Goal: Information Seeking & Learning: Check status

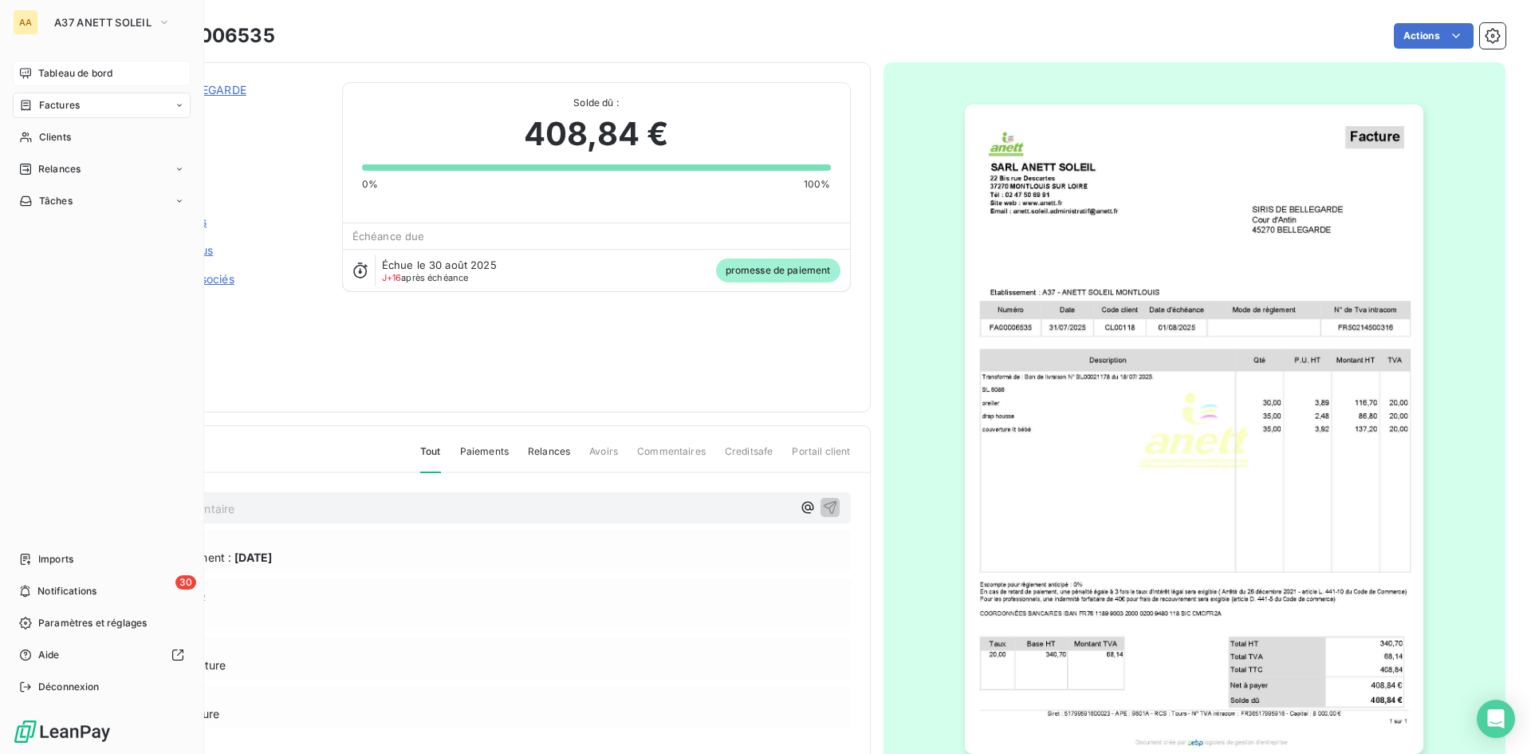
click at [82, 71] on span "Tableau de bord" at bounding box center [75, 73] width 74 height 14
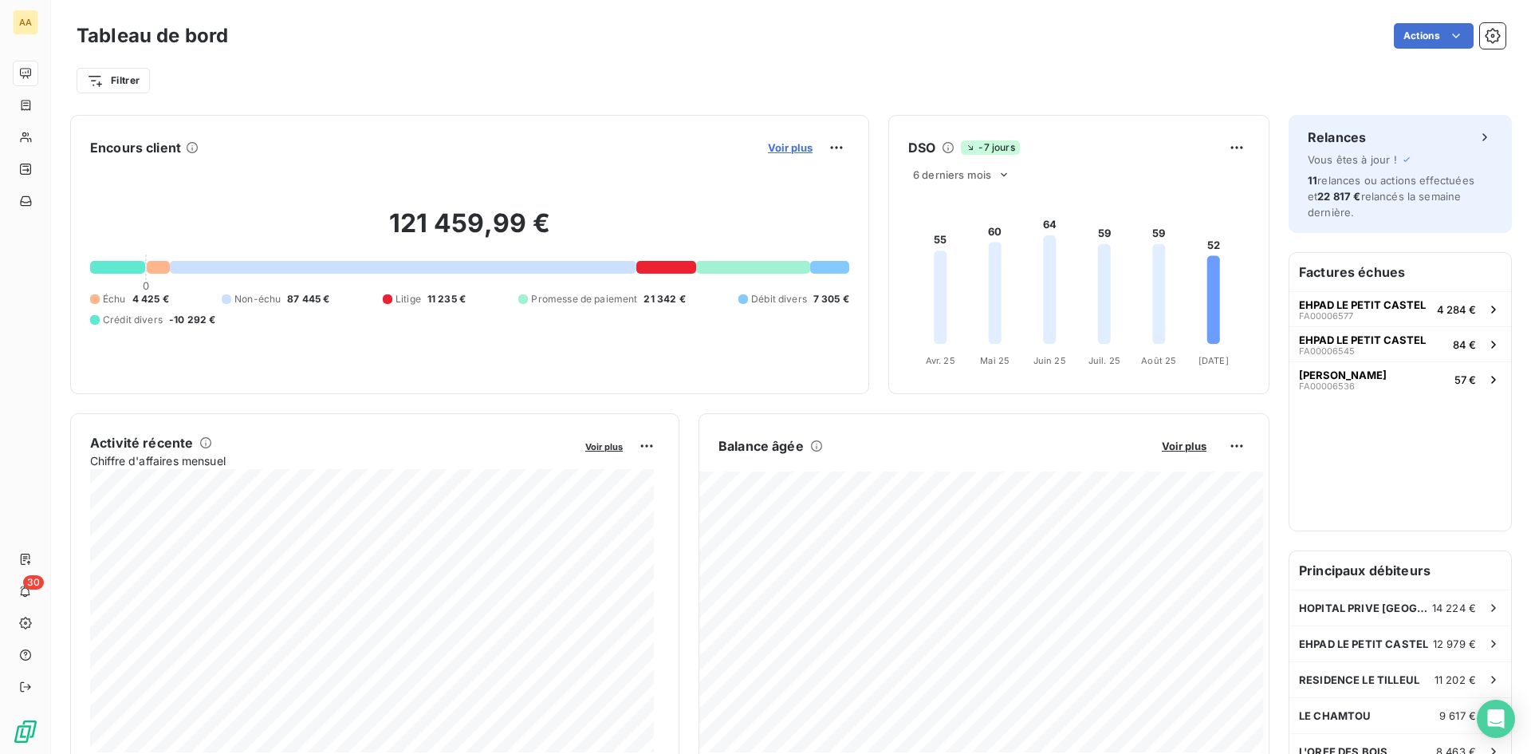
click at [785, 143] on span "Voir plus" at bounding box center [790, 147] width 45 height 13
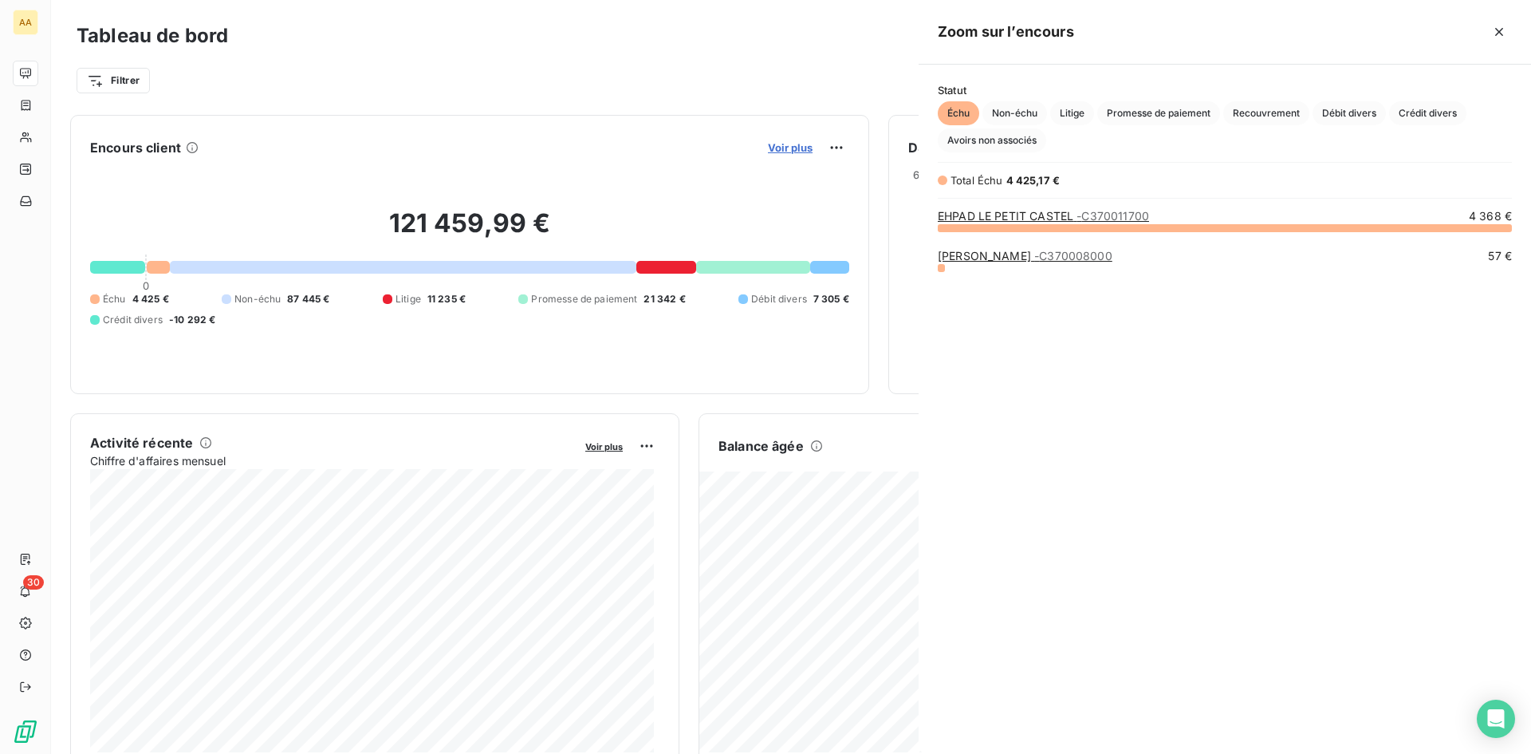
scroll to position [514, 601]
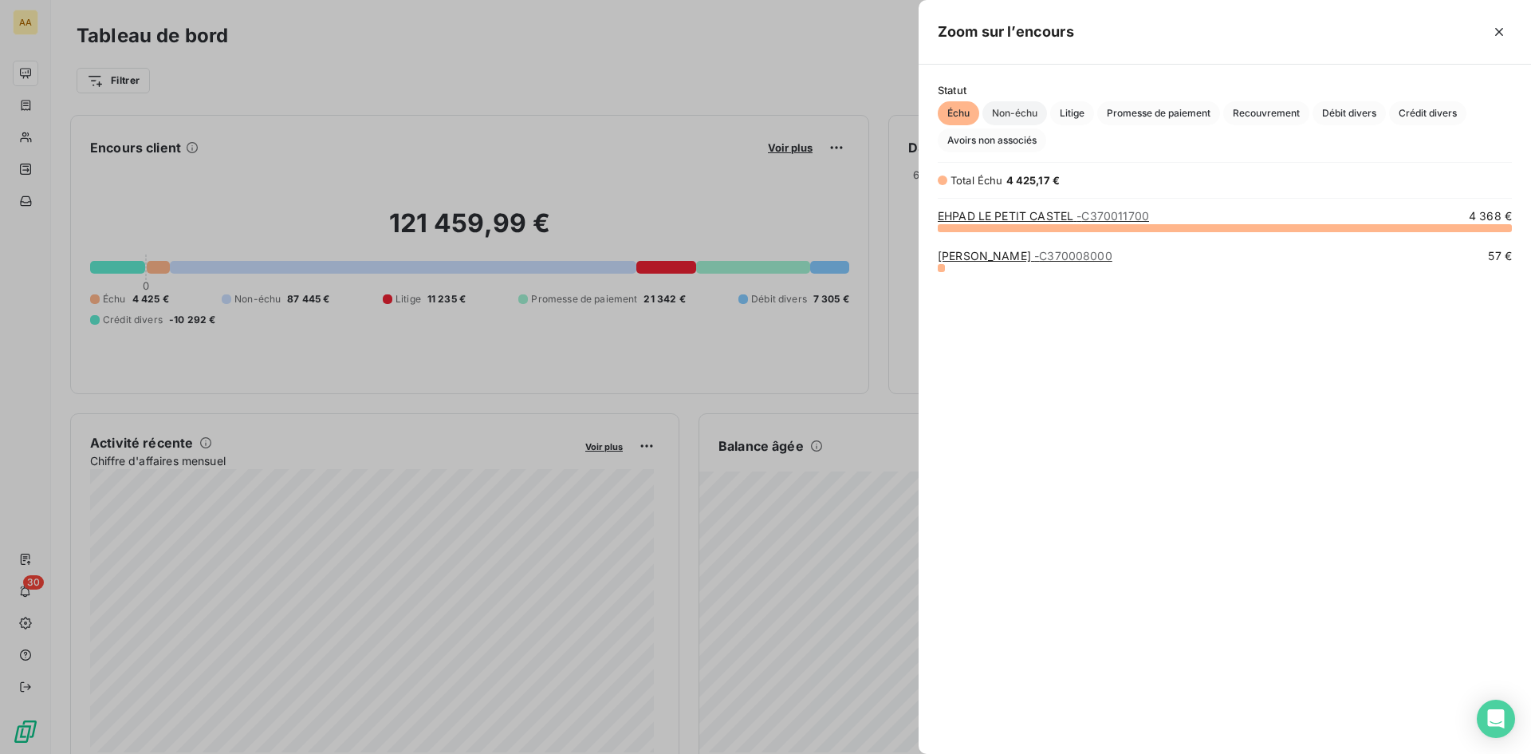
click at [1022, 114] on span "Non-échu" at bounding box center [1015, 113] width 65 height 24
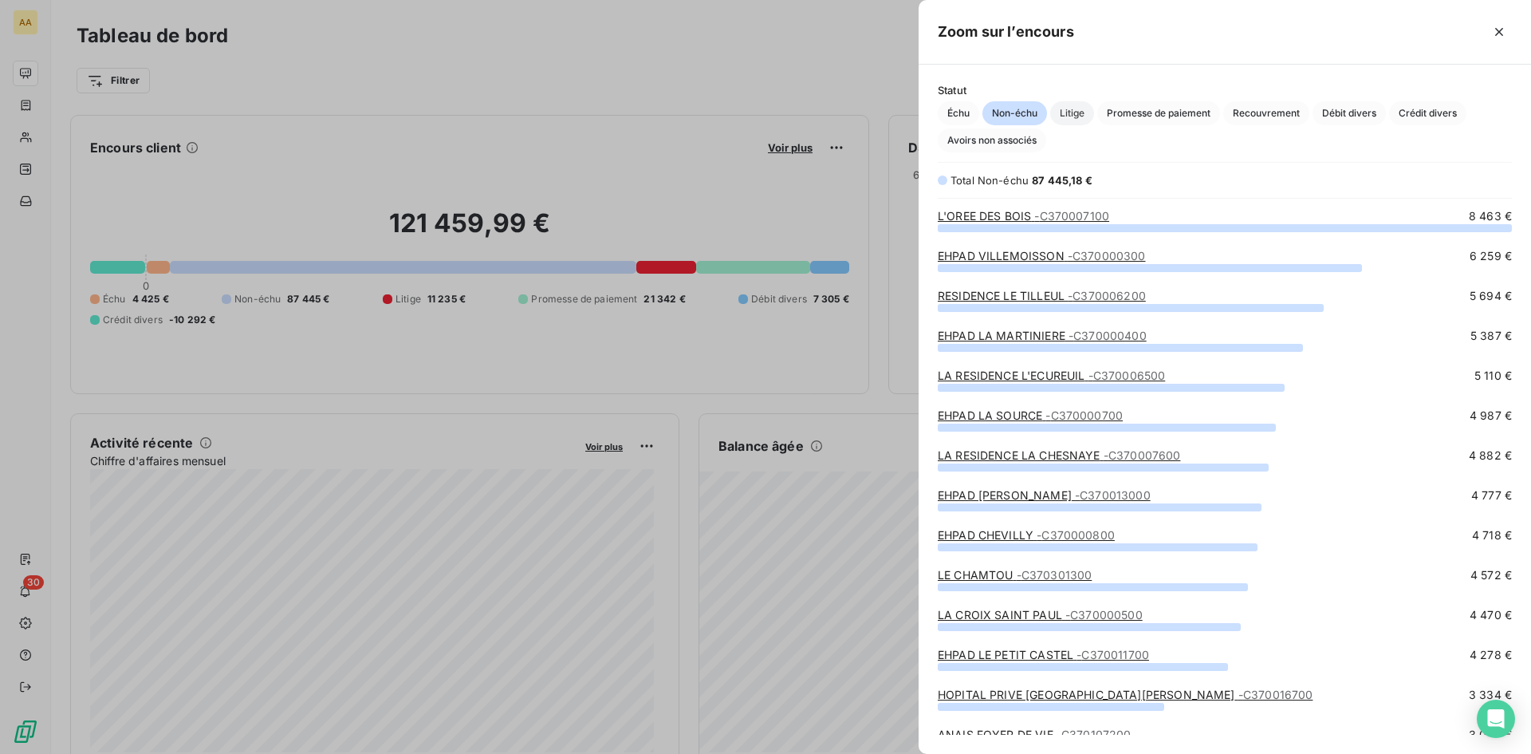
click at [1080, 110] on span "Litige" at bounding box center [1072, 113] width 44 height 24
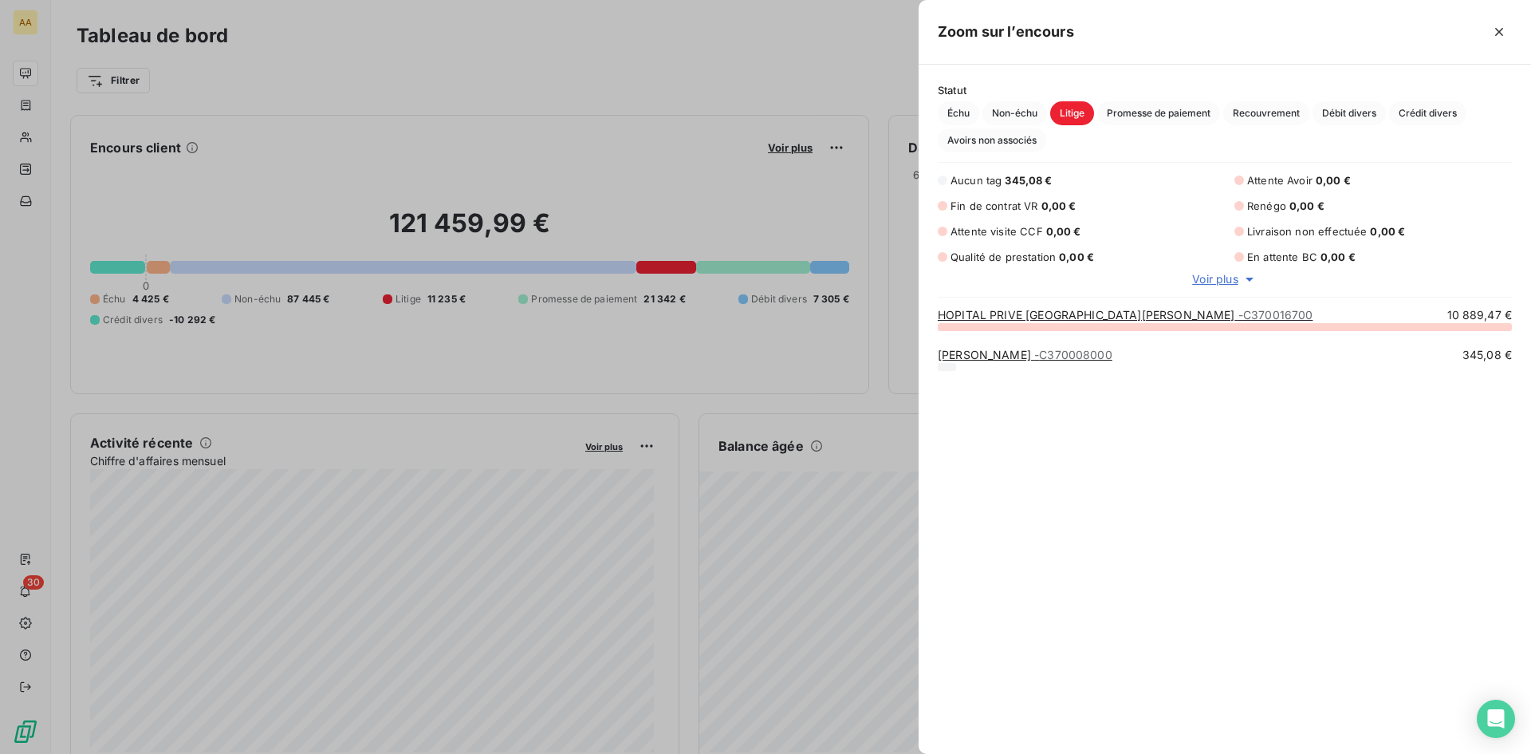
scroll to position [416, 601]
click at [1135, 112] on span "Promesse de paiement" at bounding box center [1159, 113] width 123 height 24
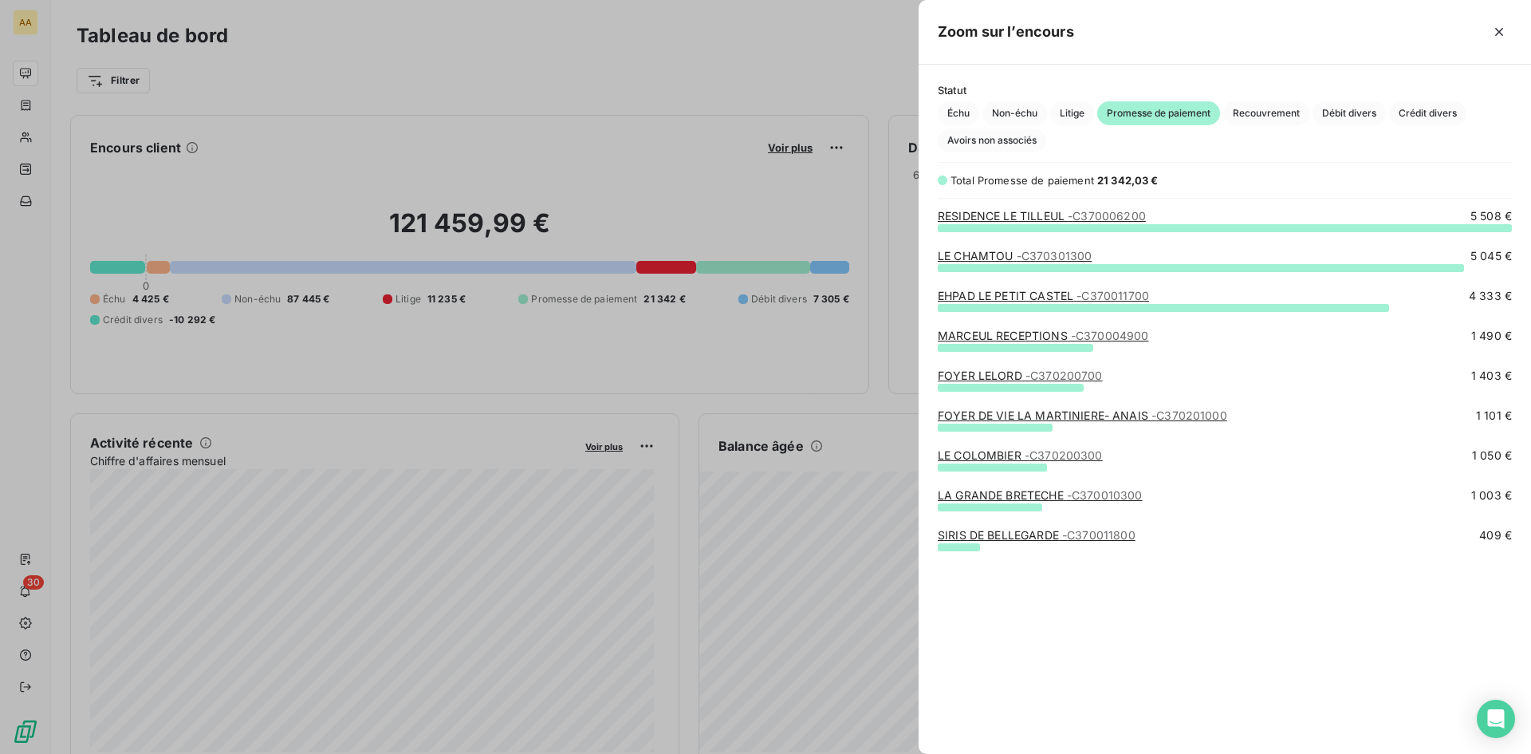
scroll to position [514, 601]
click at [1292, 117] on span "Recouvrement" at bounding box center [1267, 113] width 86 height 24
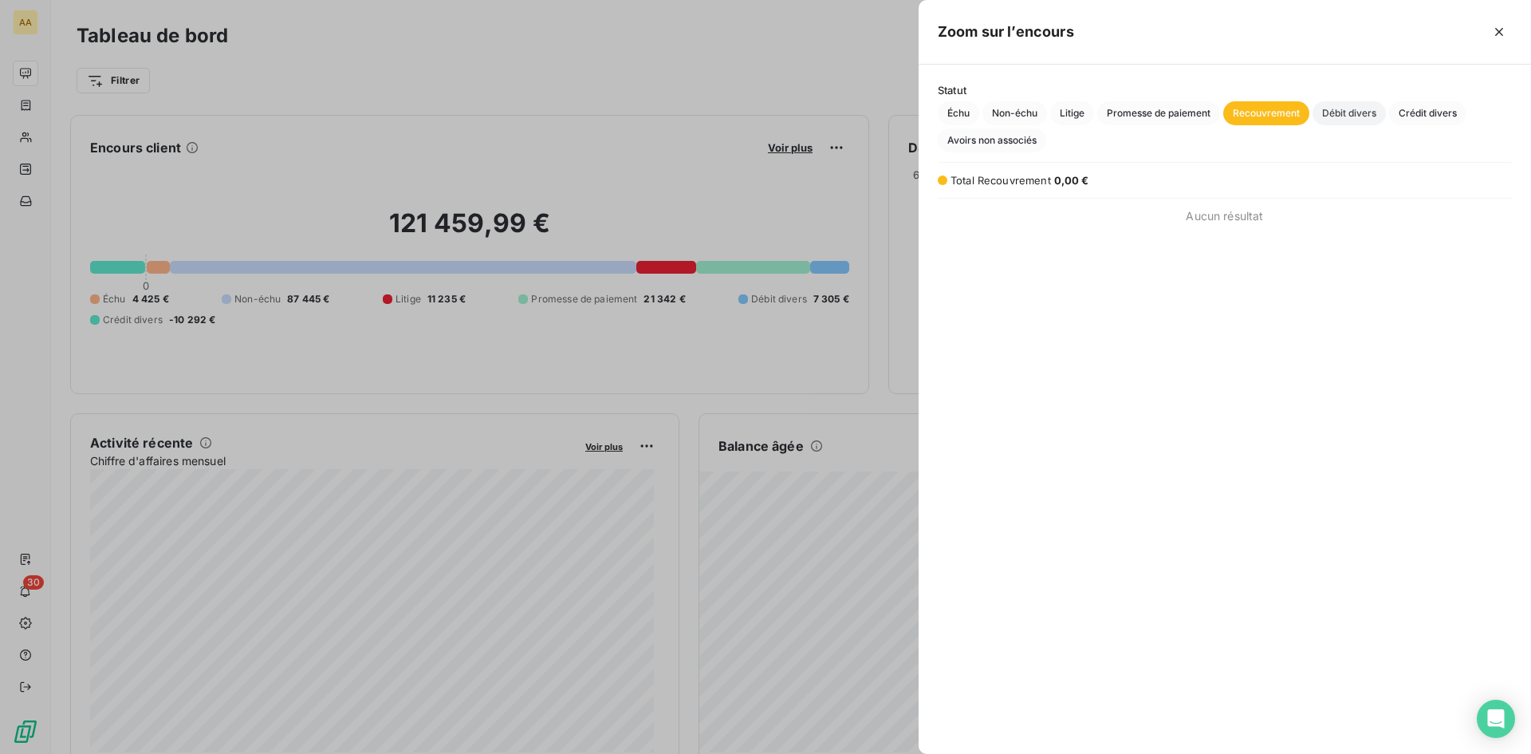
click at [1338, 109] on span "Débit divers" at bounding box center [1349, 113] width 73 height 24
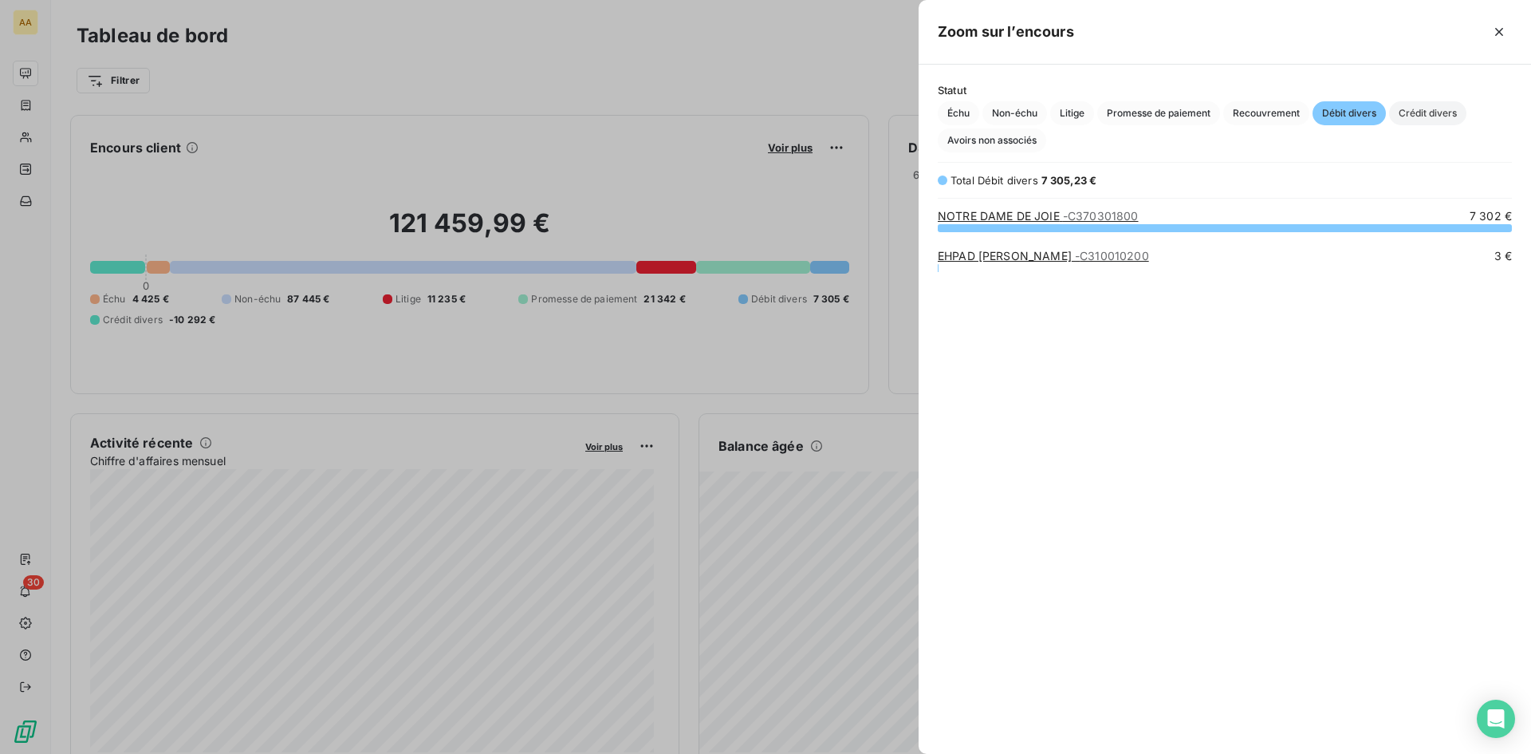
click at [1411, 112] on span "Crédit divers" at bounding box center [1427, 113] width 77 height 24
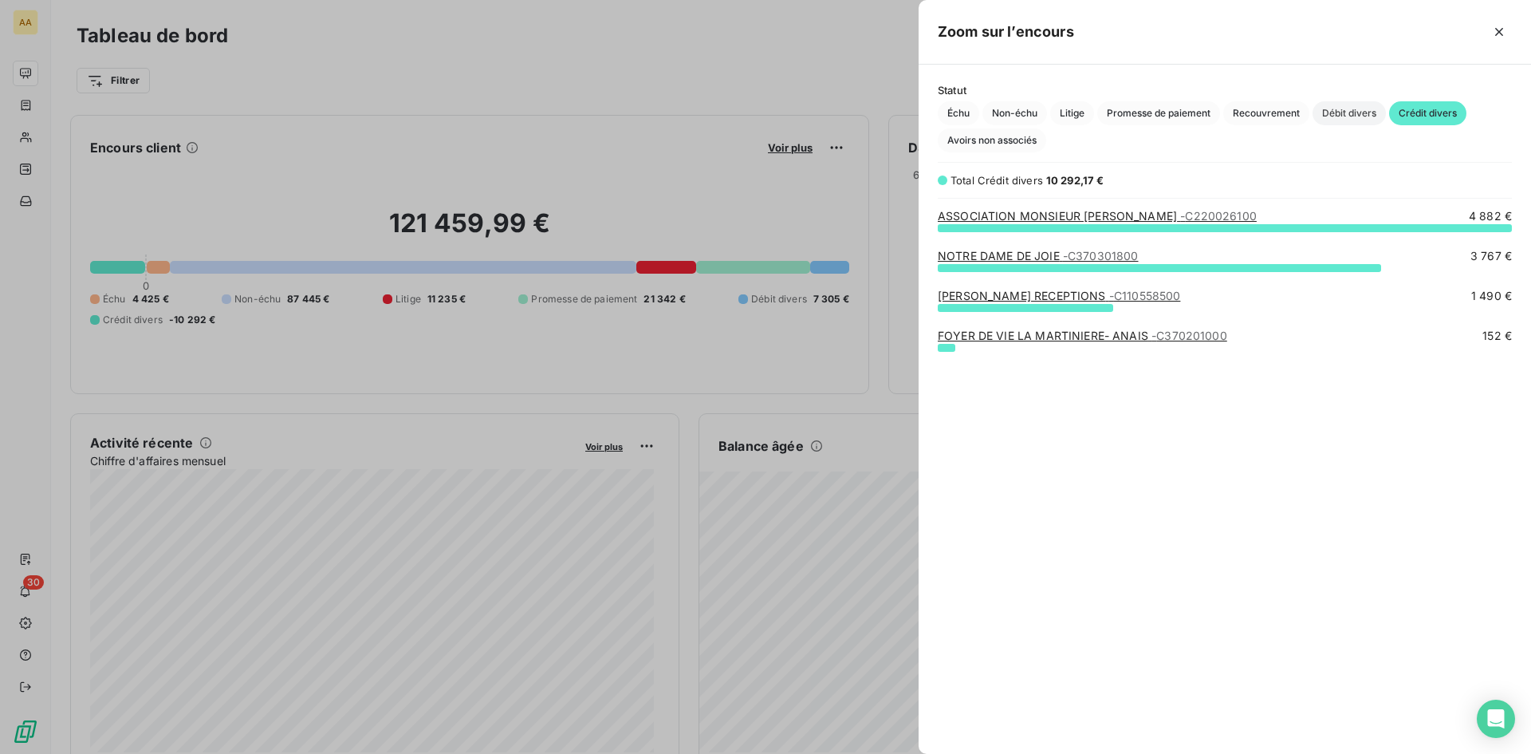
click at [1347, 106] on span "Débit divers" at bounding box center [1349, 113] width 73 height 24
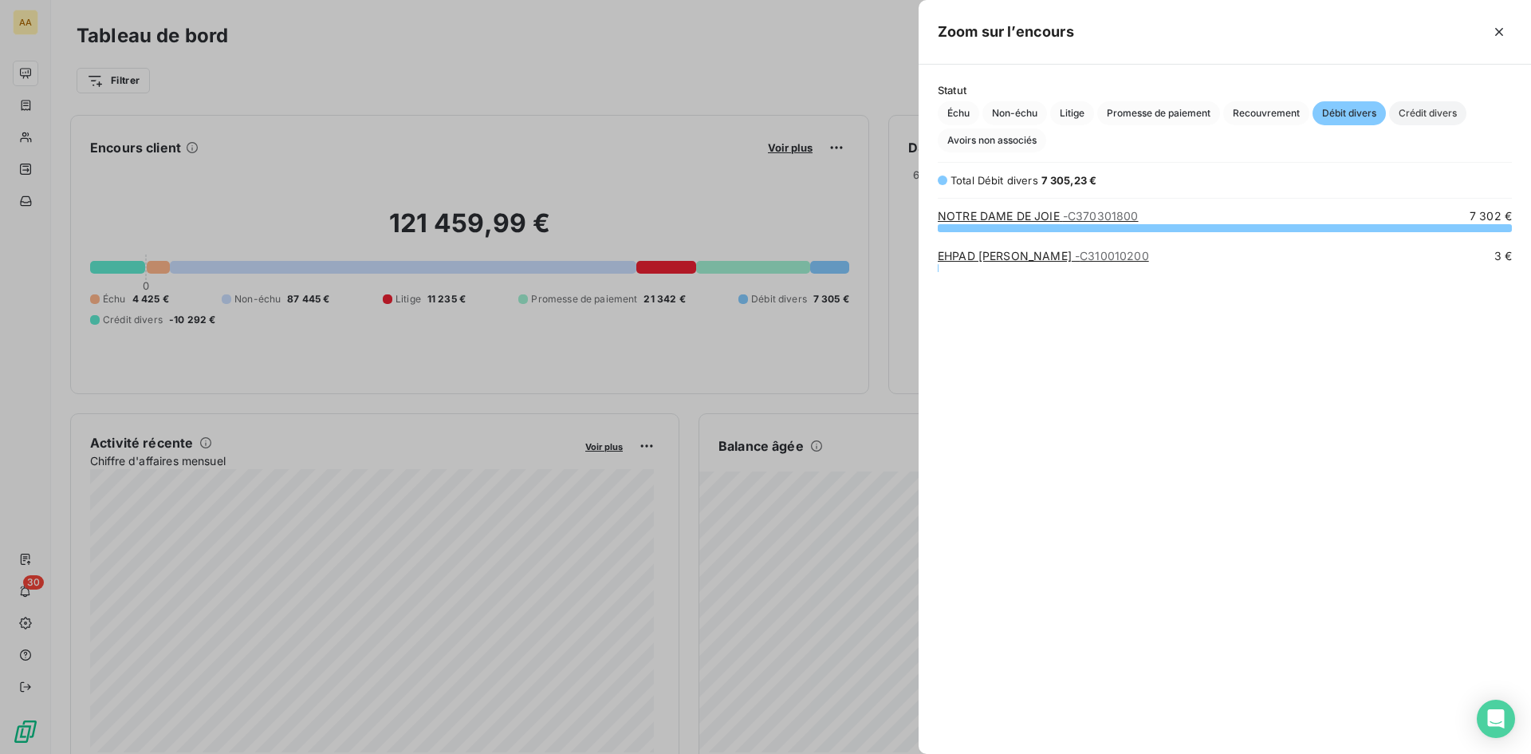
click at [1437, 113] on span "Crédit divers" at bounding box center [1427, 113] width 77 height 24
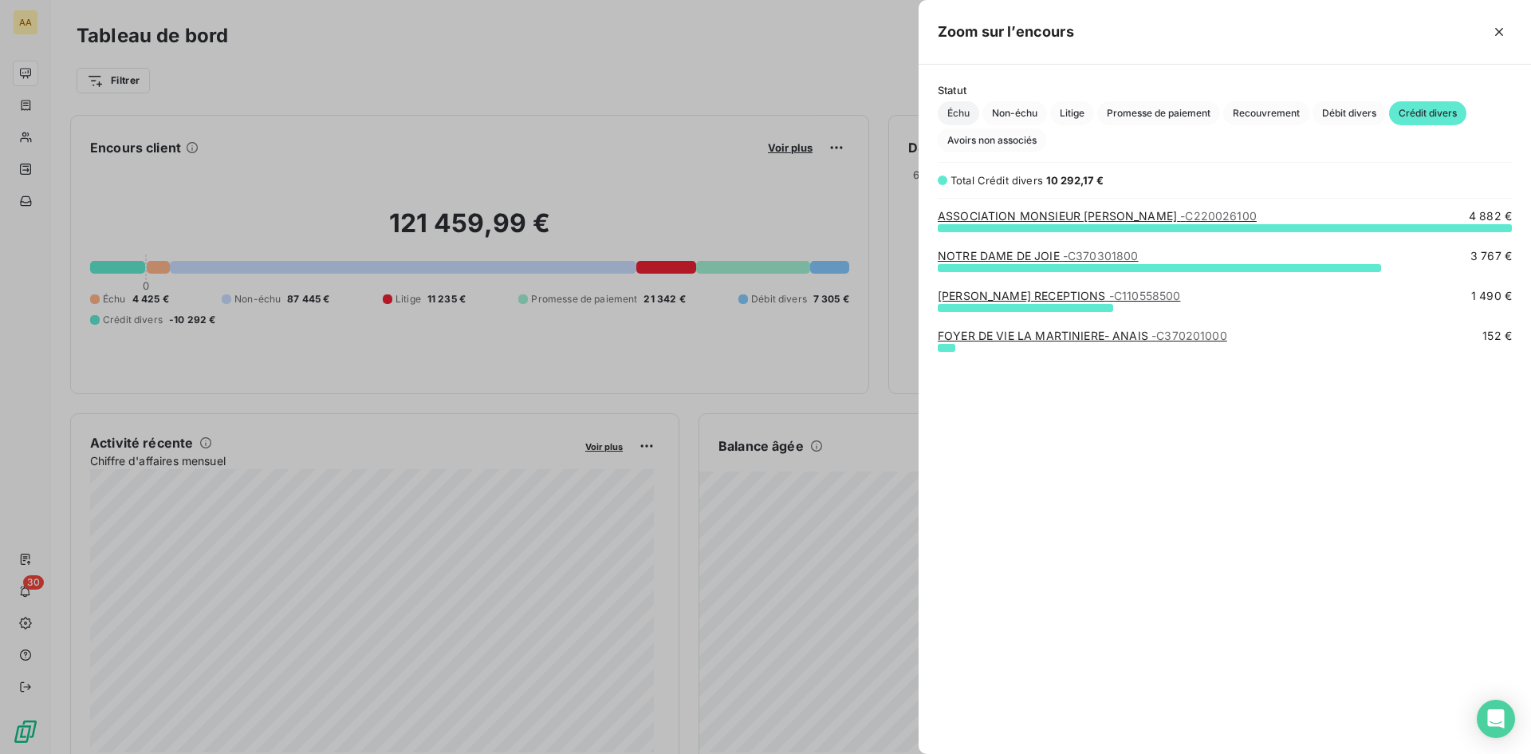
click at [972, 111] on span "Échu" at bounding box center [958, 113] width 41 height 24
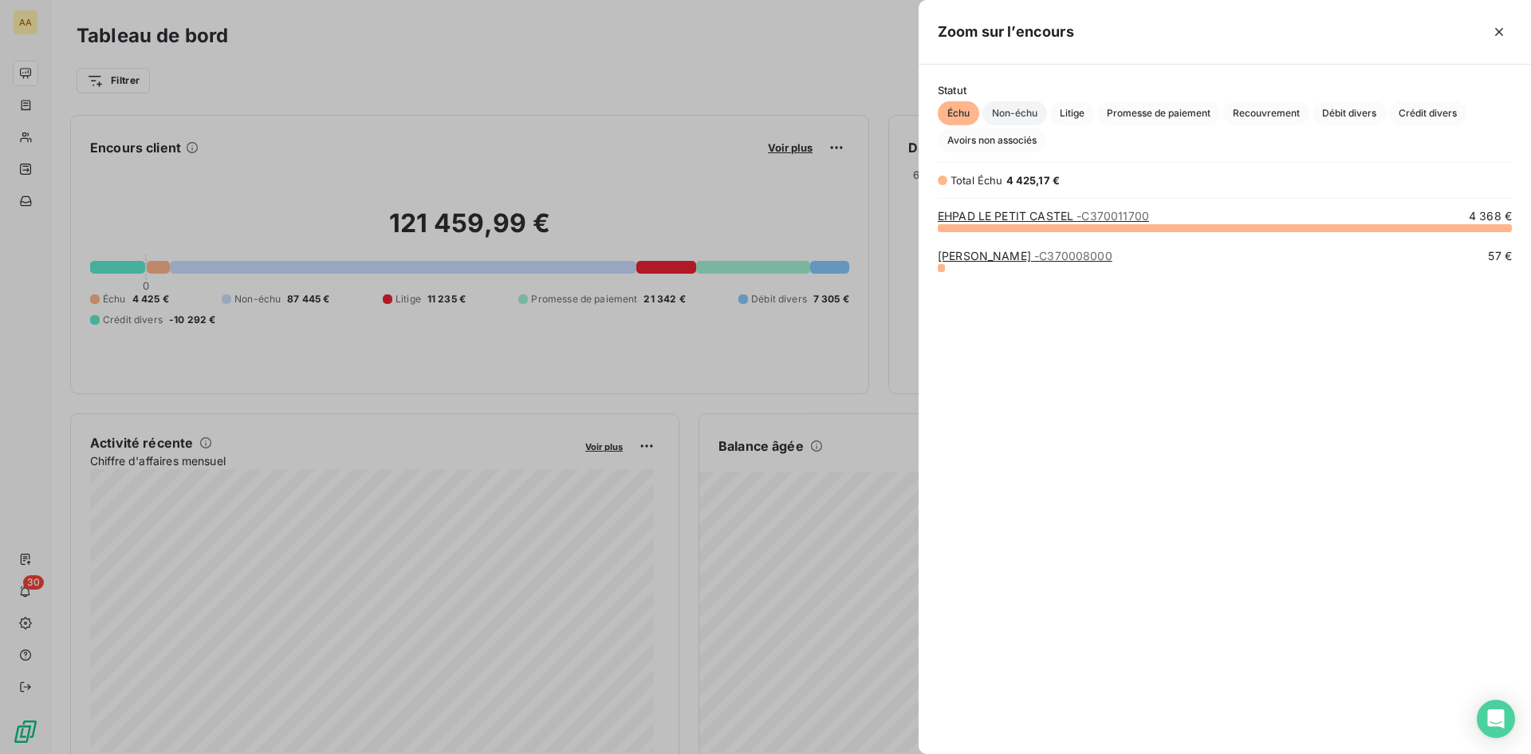
click at [1016, 108] on span "Non-échu" at bounding box center [1015, 113] width 65 height 24
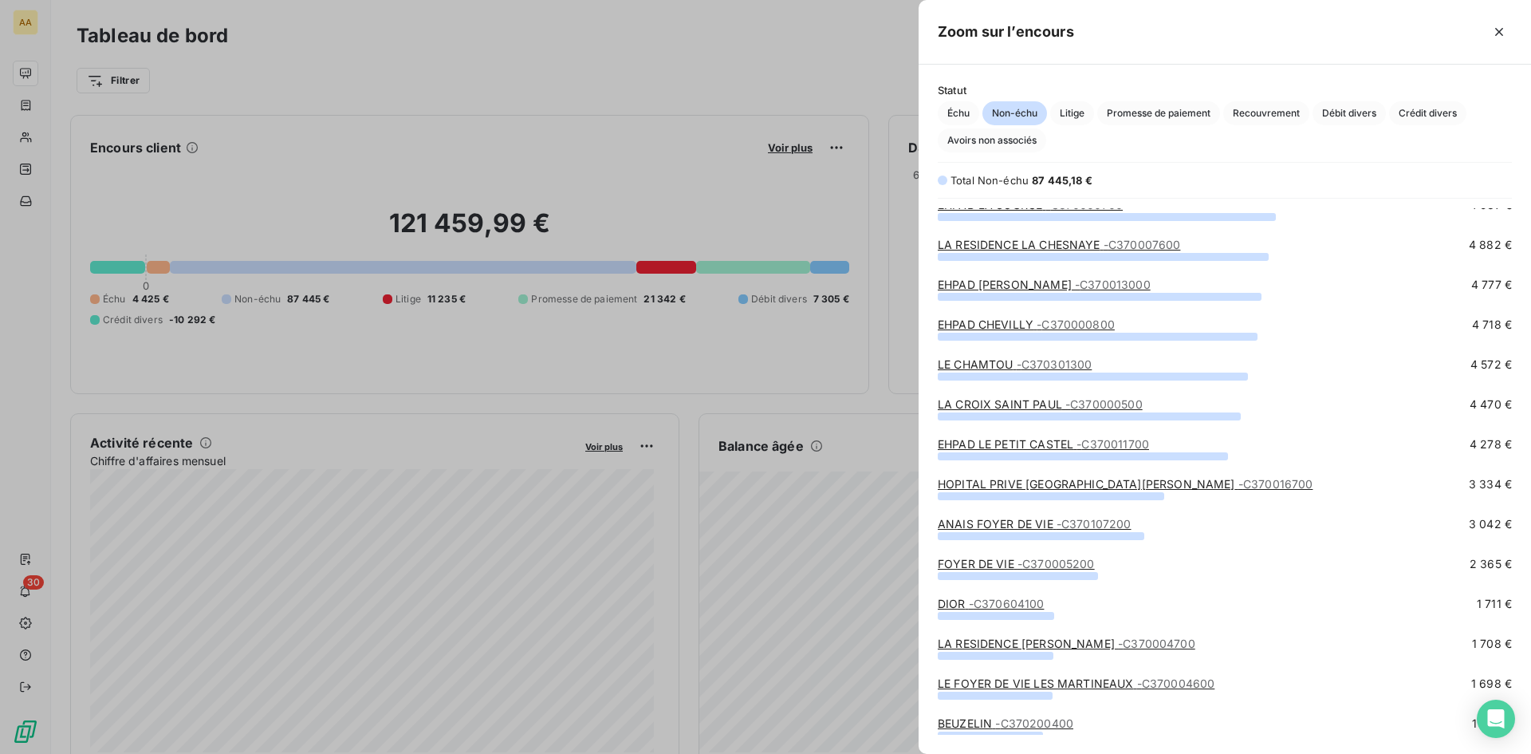
scroll to position [0, 0]
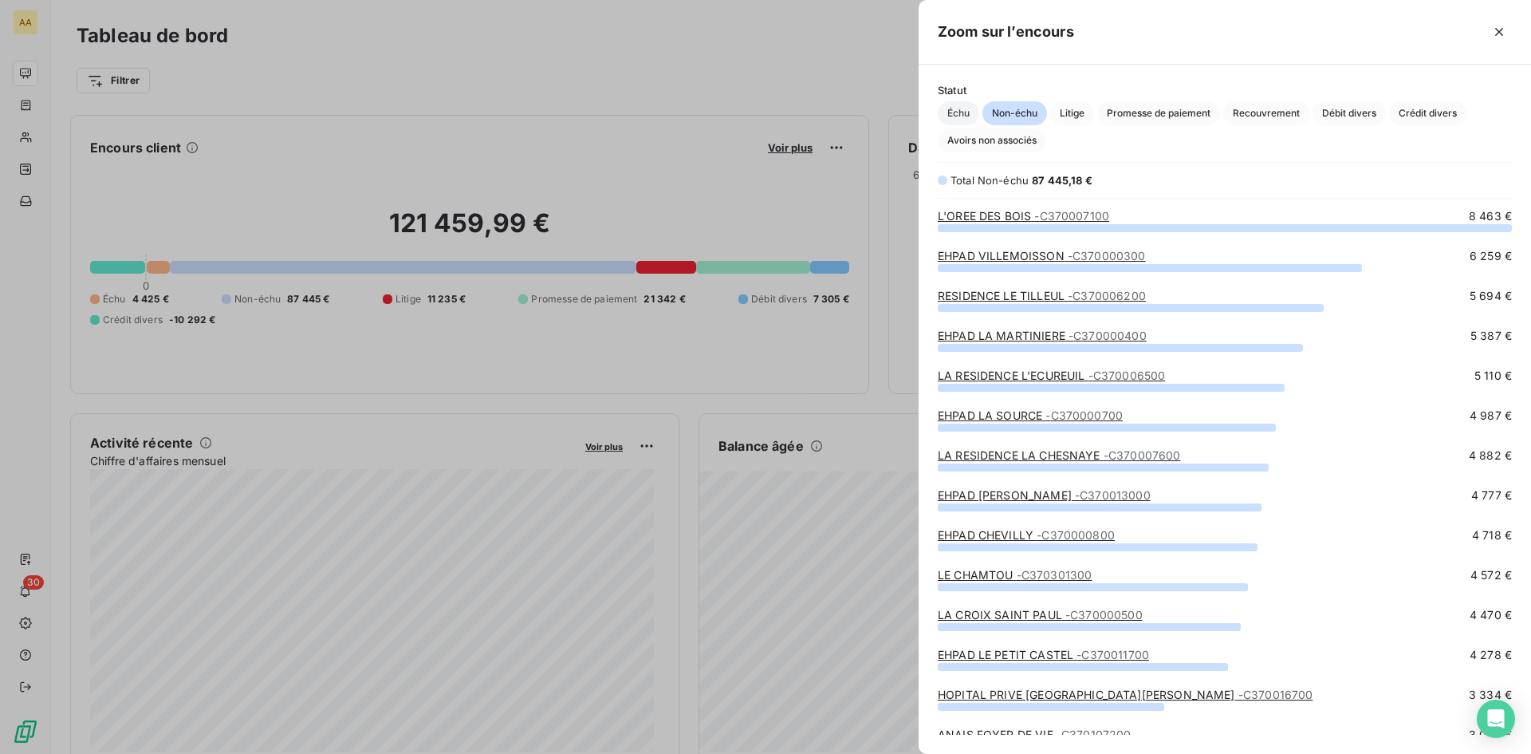
click at [956, 108] on span "Échu" at bounding box center [958, 113] width 41 height 24
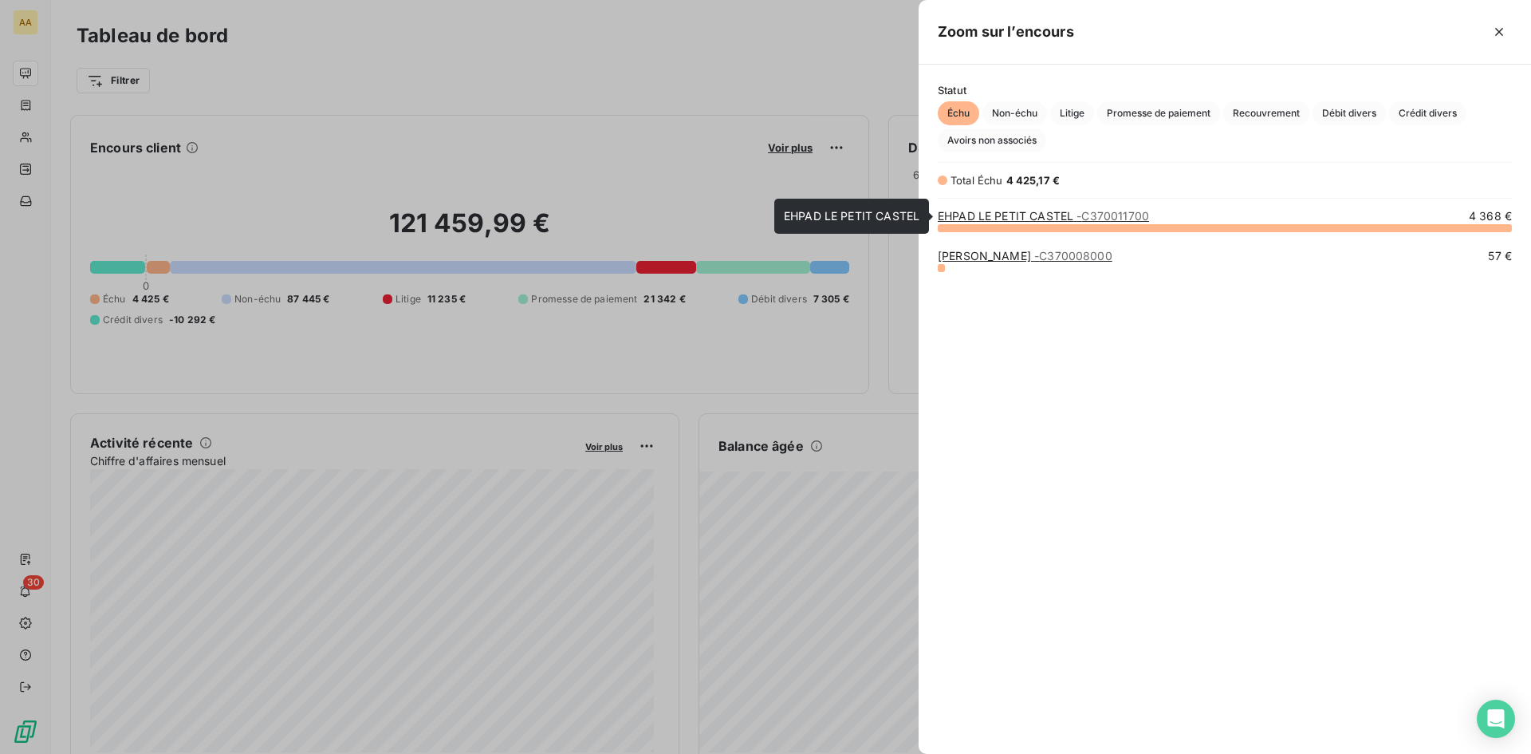
click at [1065, 219] on link "EHPAD LE PETIT CASTEL - C370011700" at bounding box center [1043, 216] width 211 height 14
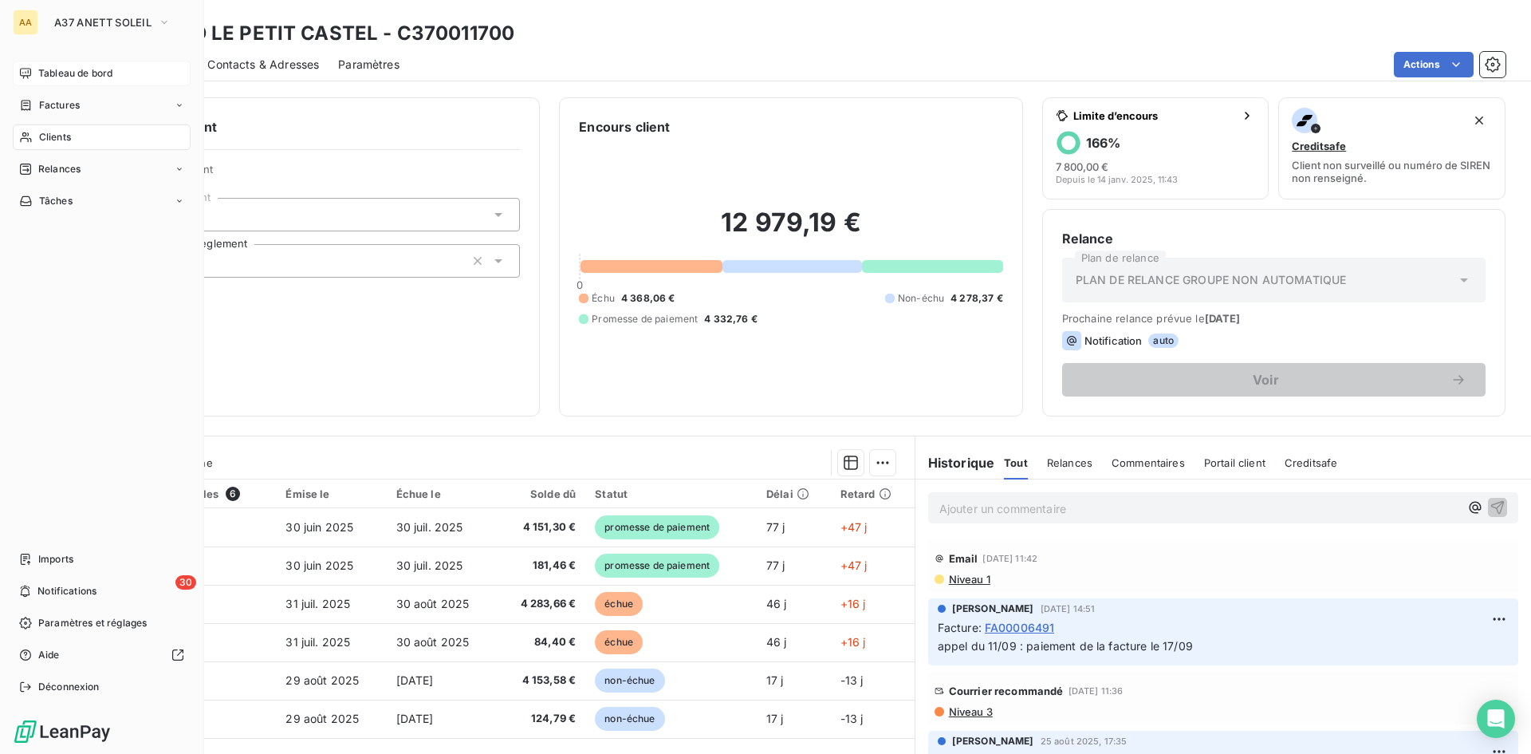
click at [53, 75] on span "Tableau de bord" at bounding box center [75, 73] width 74 height 14
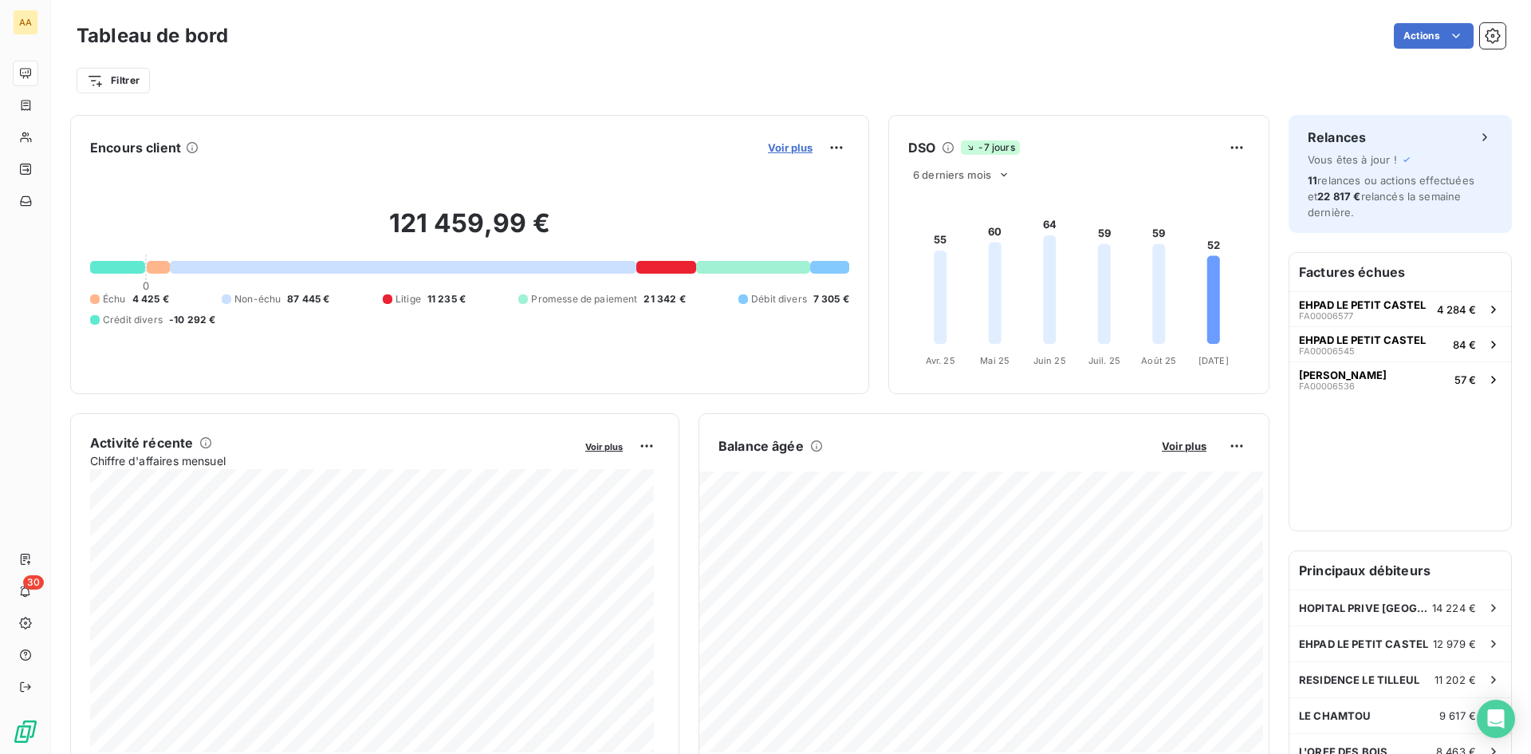
click at [778, 149] on span "Voir plus" at bounding box center [790, 147] width 45 height 13
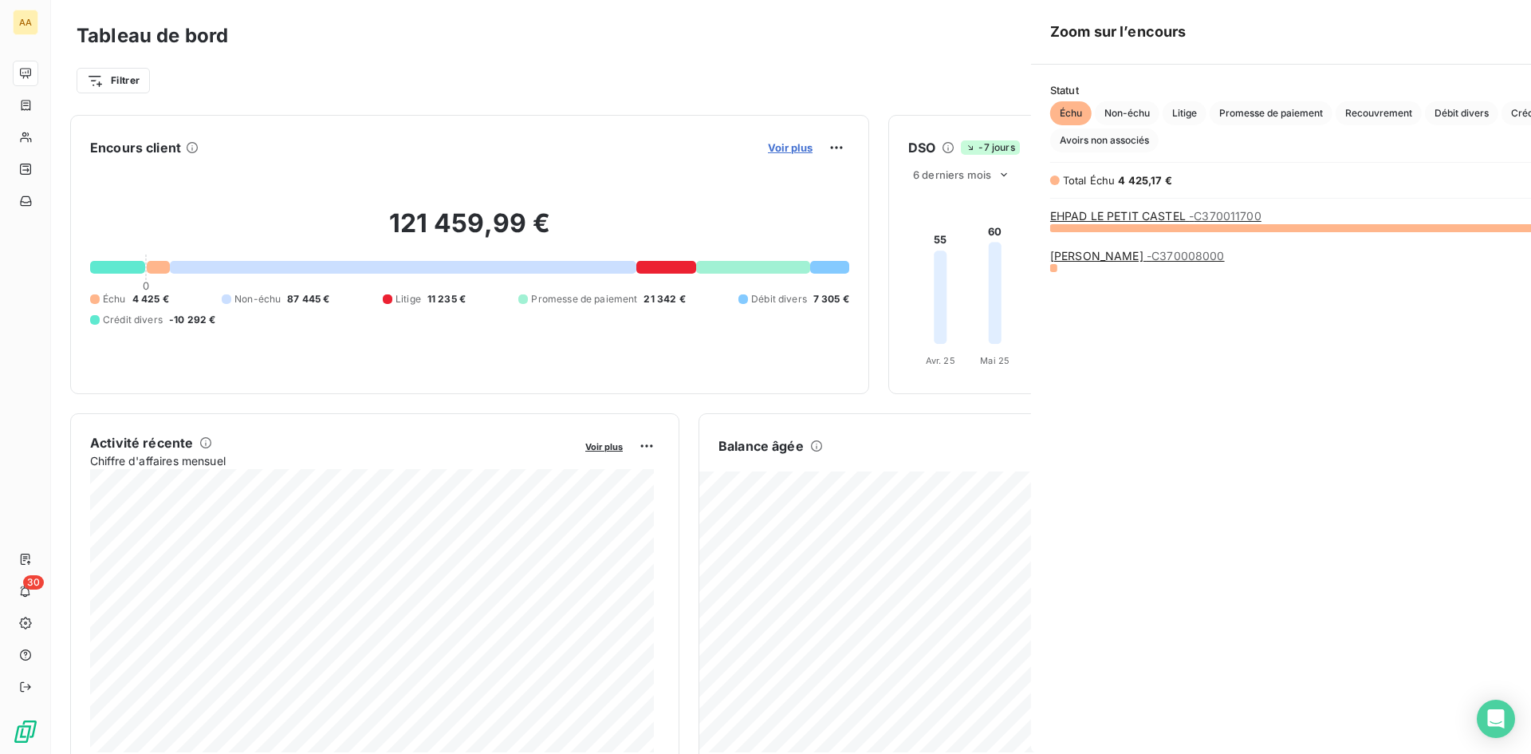
scroll to position [742, 601]
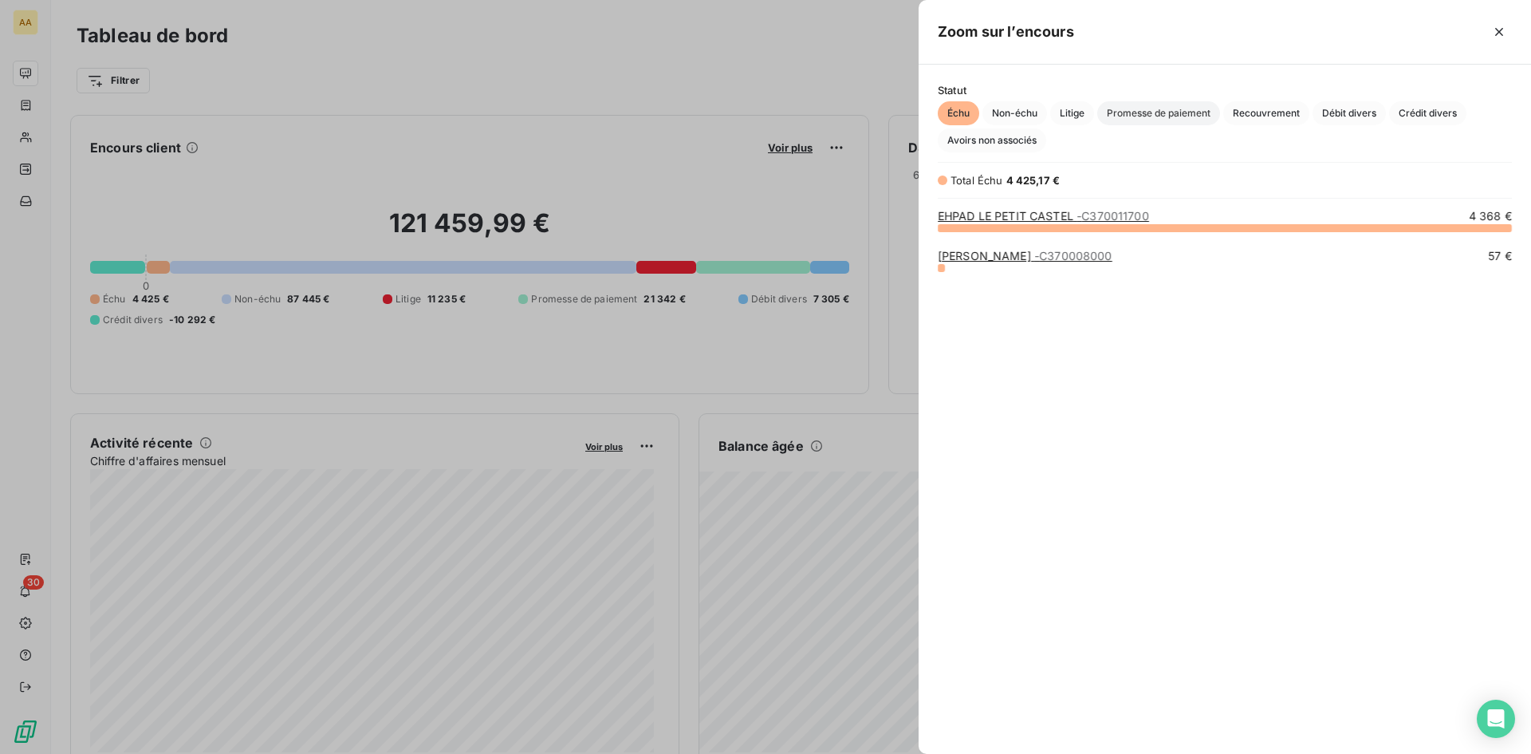
click at [1184, 116] on span "Promesse de paiement" at bounding box center [1159, 113] width 123 height 24
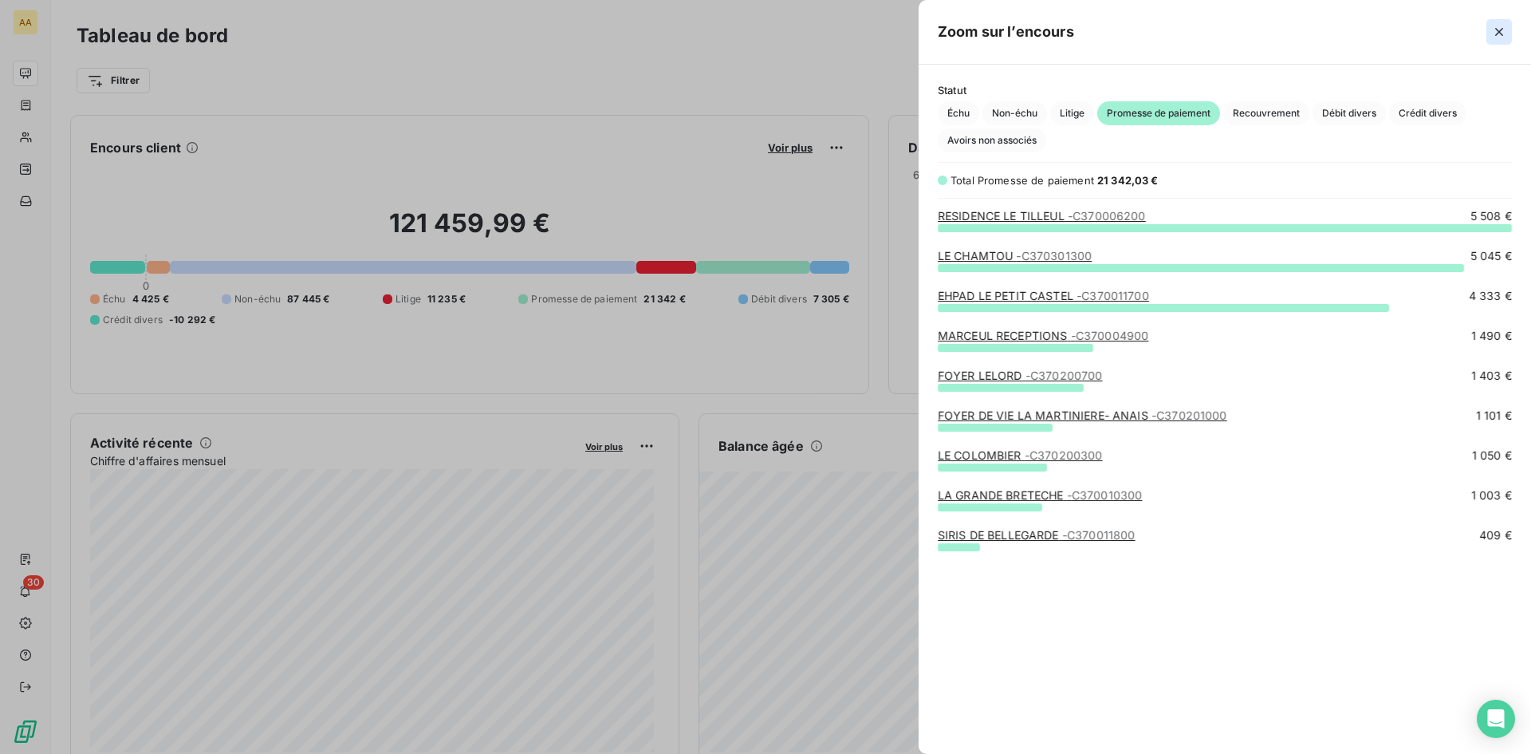
click at [1503, 31] on icon "button" at bounding box center [1500, 32] width 16 height 16
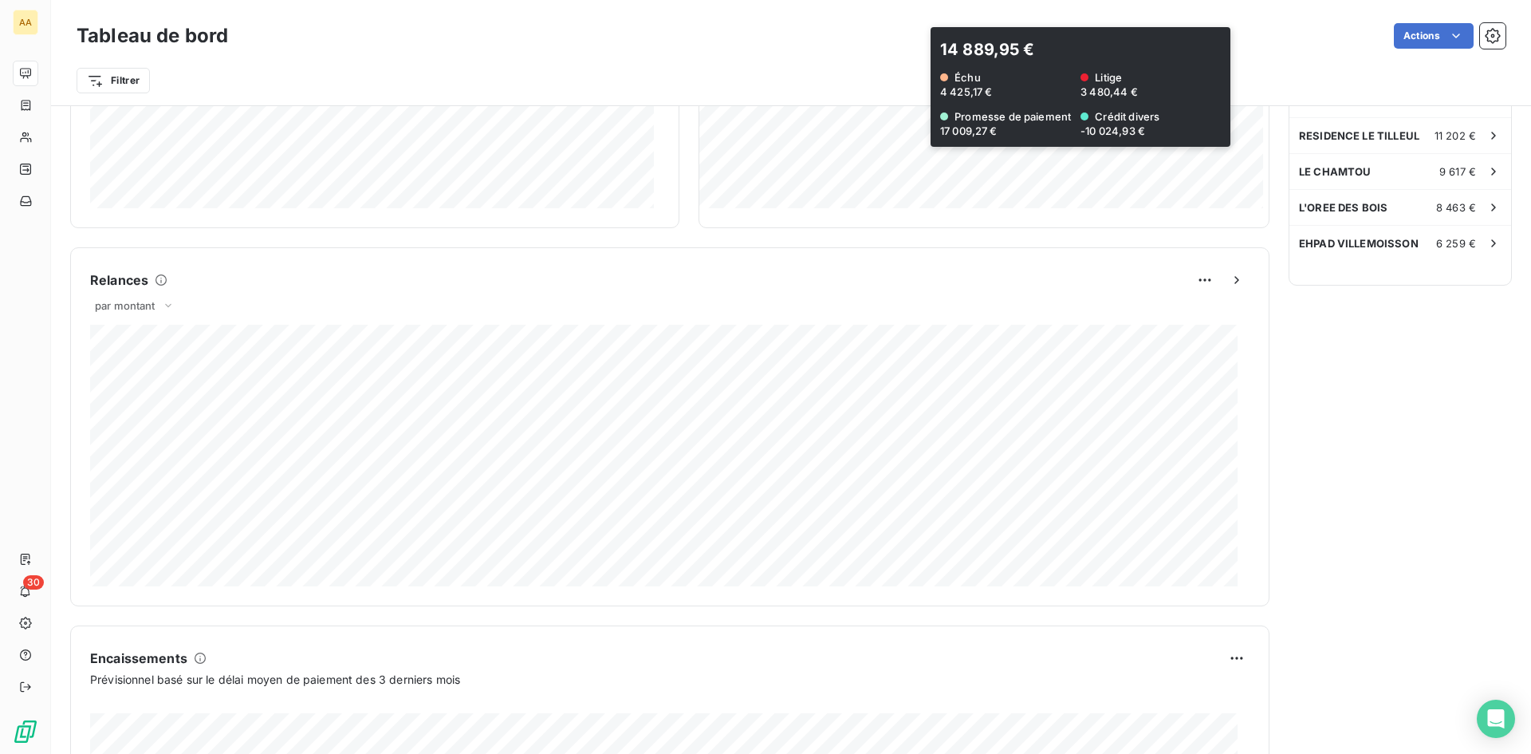
scroll to position [559, 0]
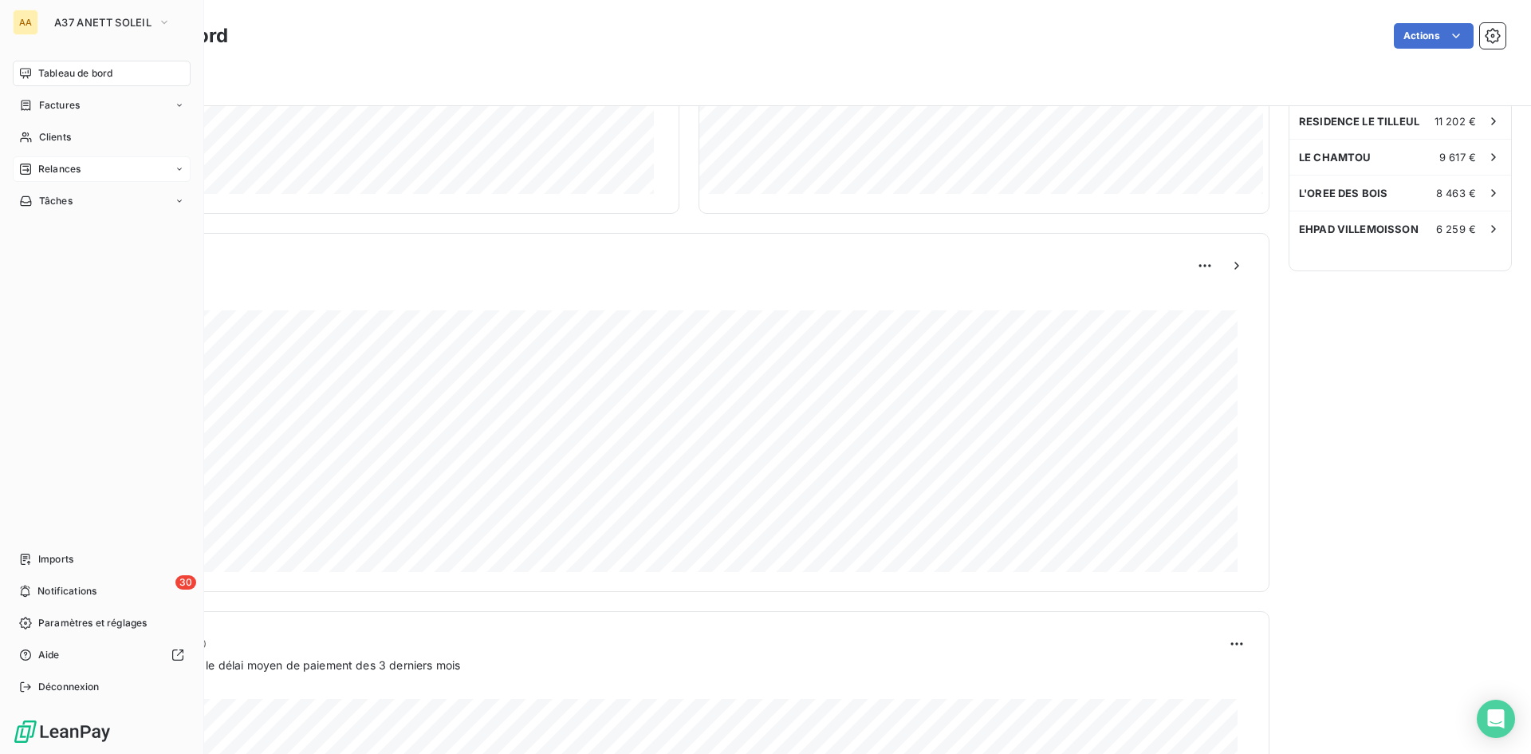
click at [80, 168] on span "Relances" at bounding box center [59, 169] width 42 height 14
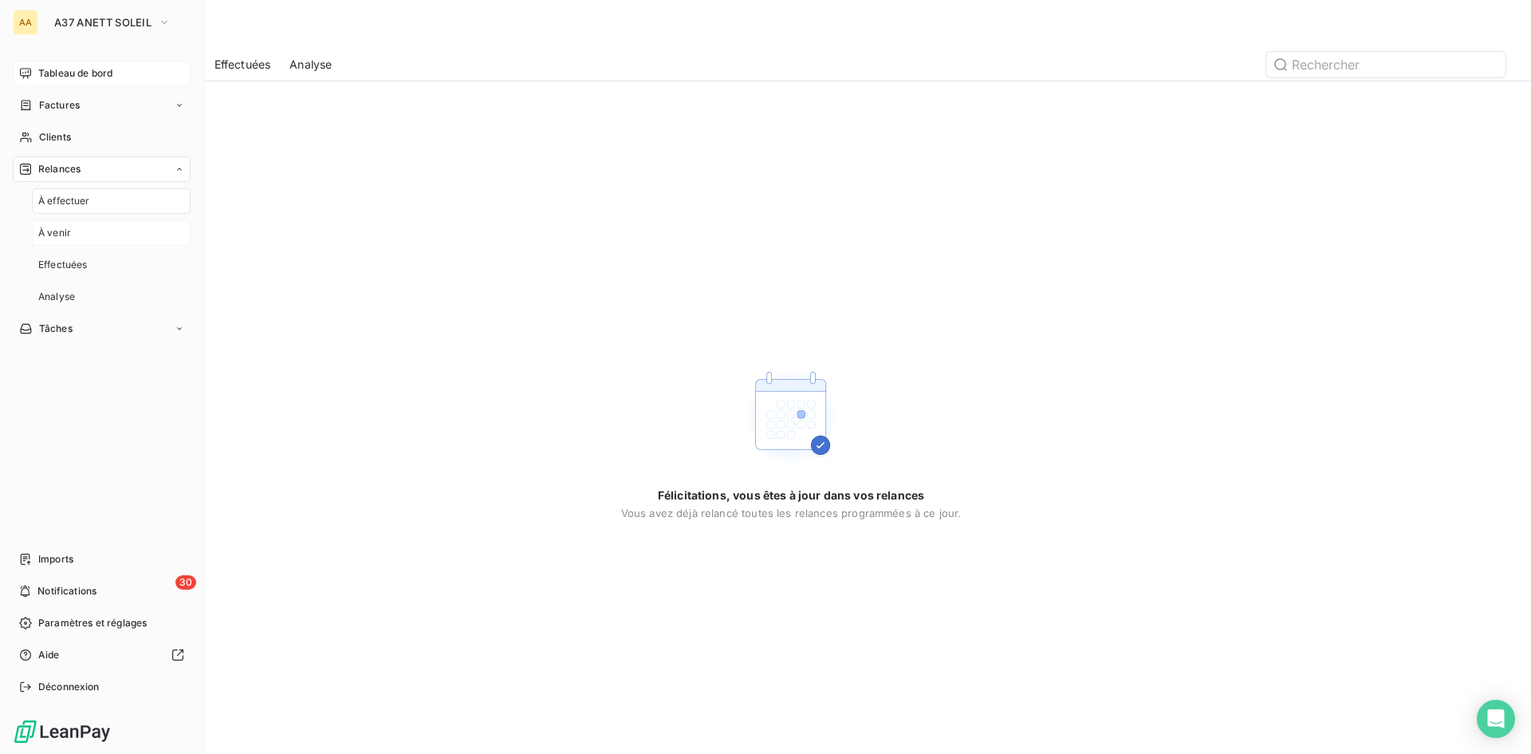
click at [69, 229] on span "À venir" at bounding box center [54, 233] width 33 height 14
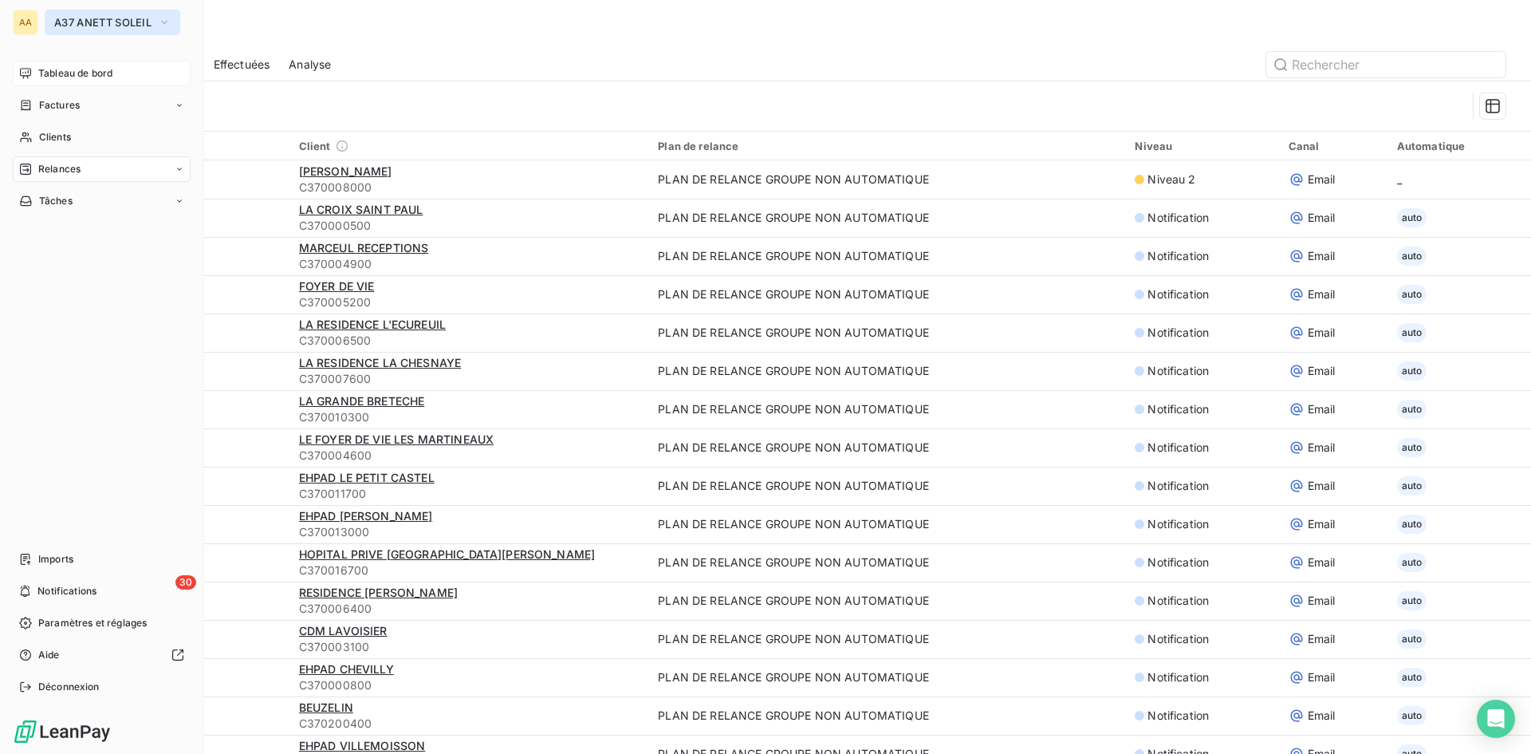
click at [168, 23] on icon "button" at bounding box center [164, 22] width 13 height 16
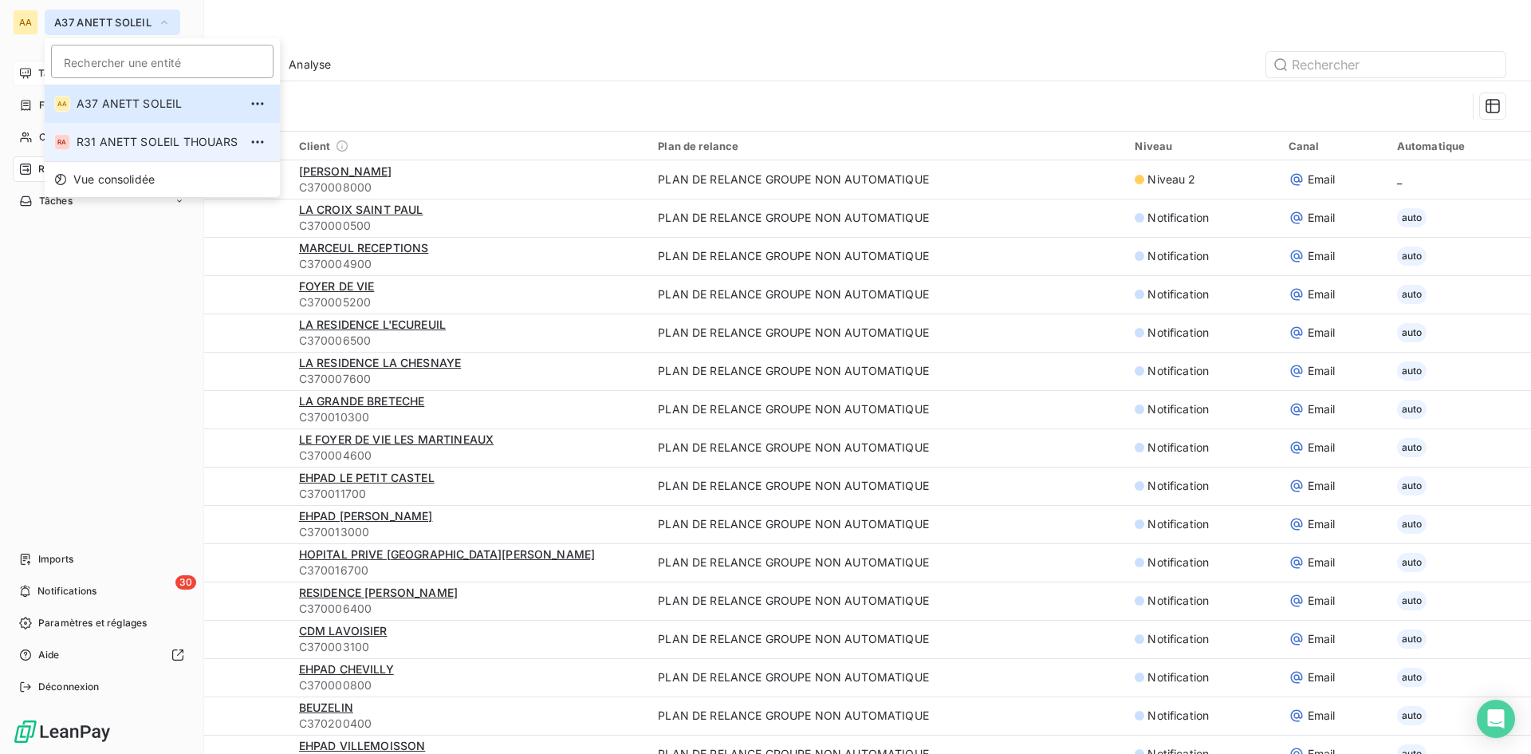
click at [139, 151] on li "RA R31 ANETT SOLEIL THOUARS" at bounding box center [162, 142] width 235 height 38
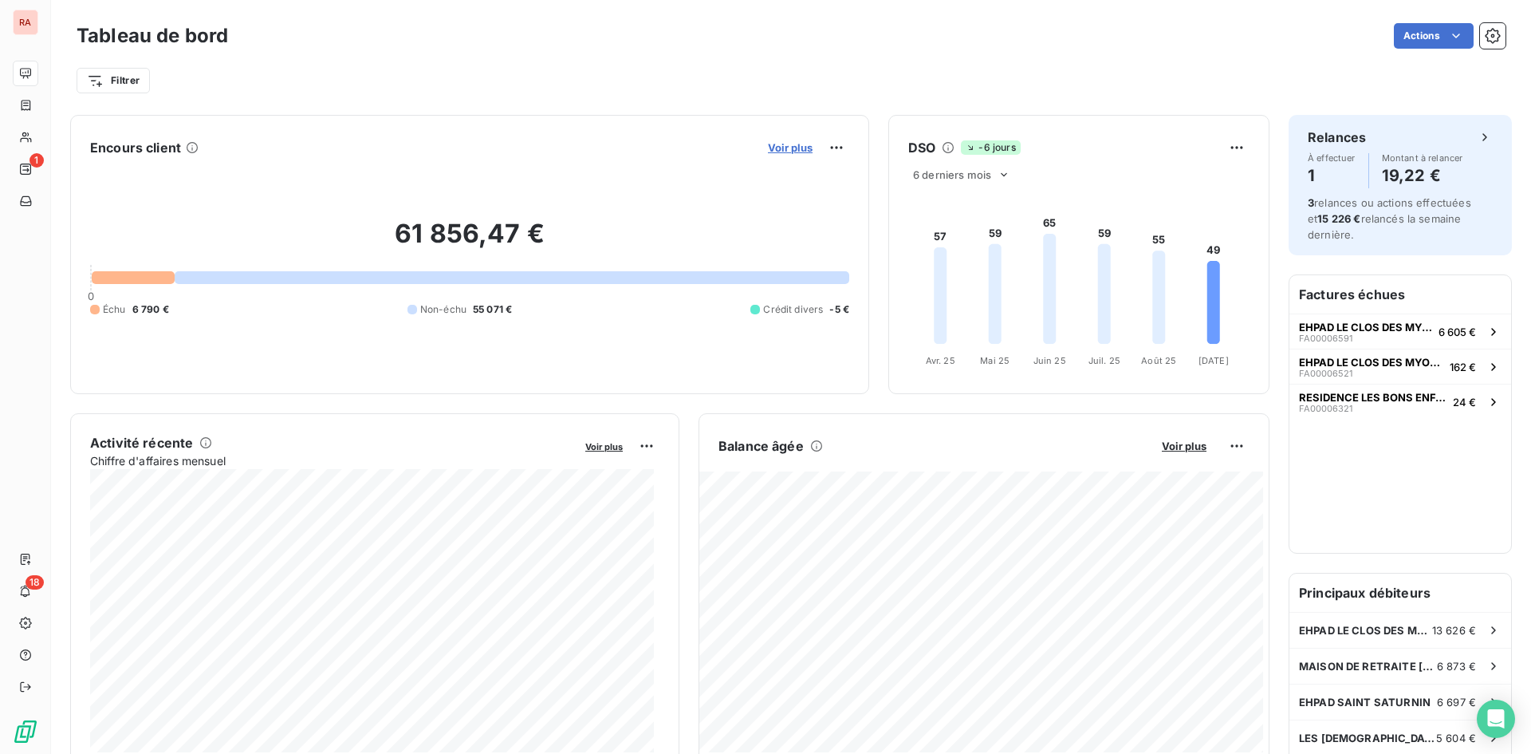
click at [795, 142] on span "Voir plus" at bounding box center [790, 147] width 45 height 13
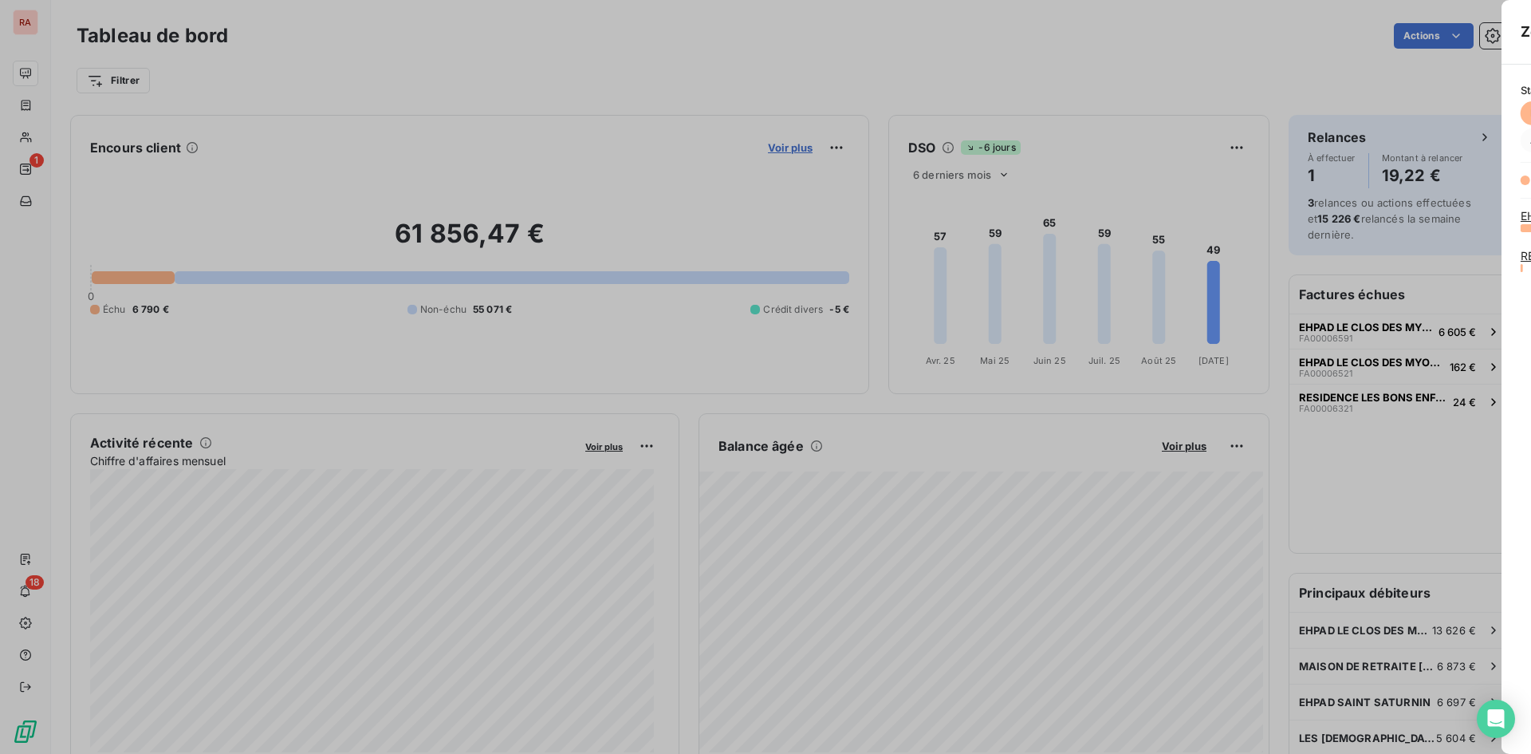
scroll to position [742, 601]
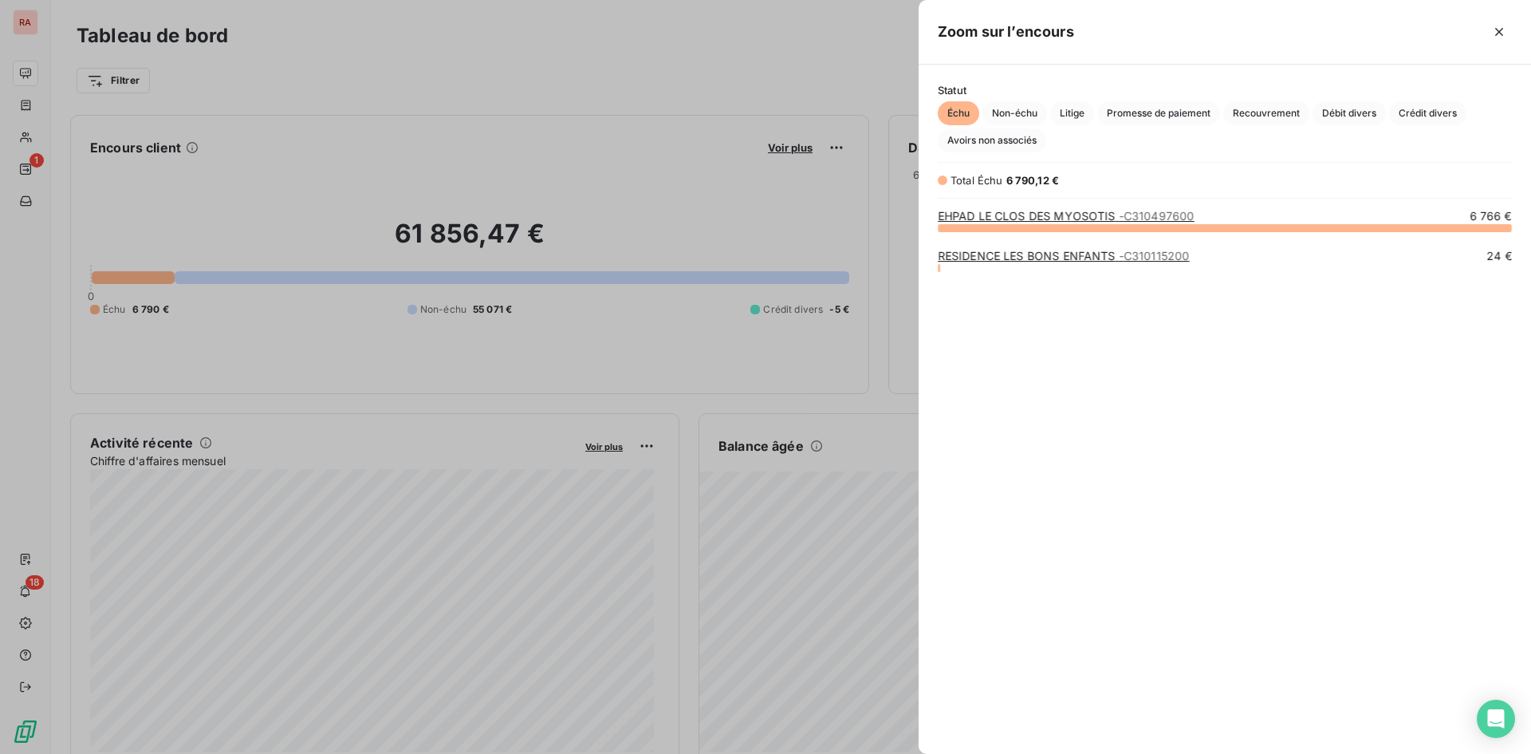
click at [1051, 214] on link "EHPAD LE CLOS DES MYOSOTIS - C310497600" at bounding box center [1066, 216] width 257 height 14
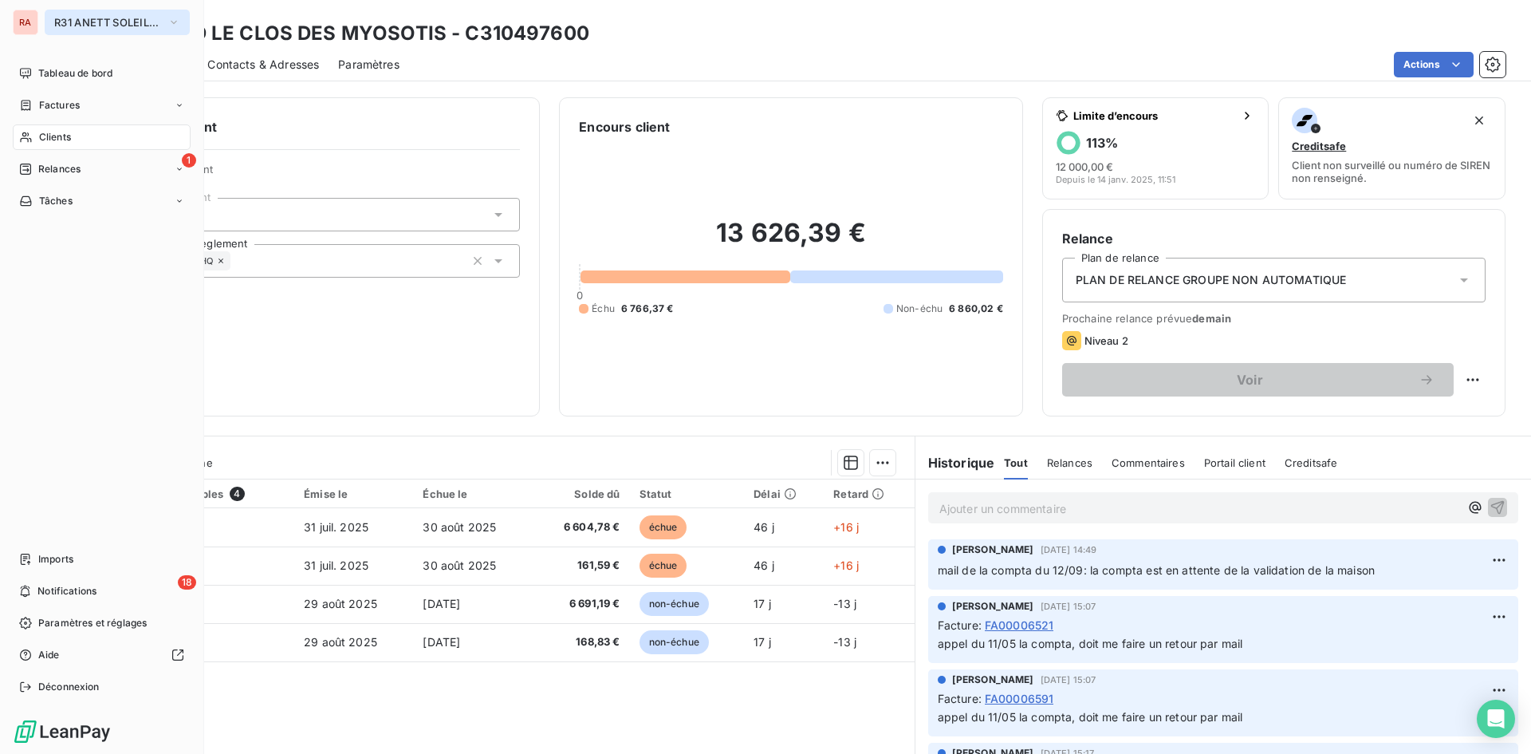
click at [169, 22] on icon "button" at bounding box center [174, 22] width 13 height 16
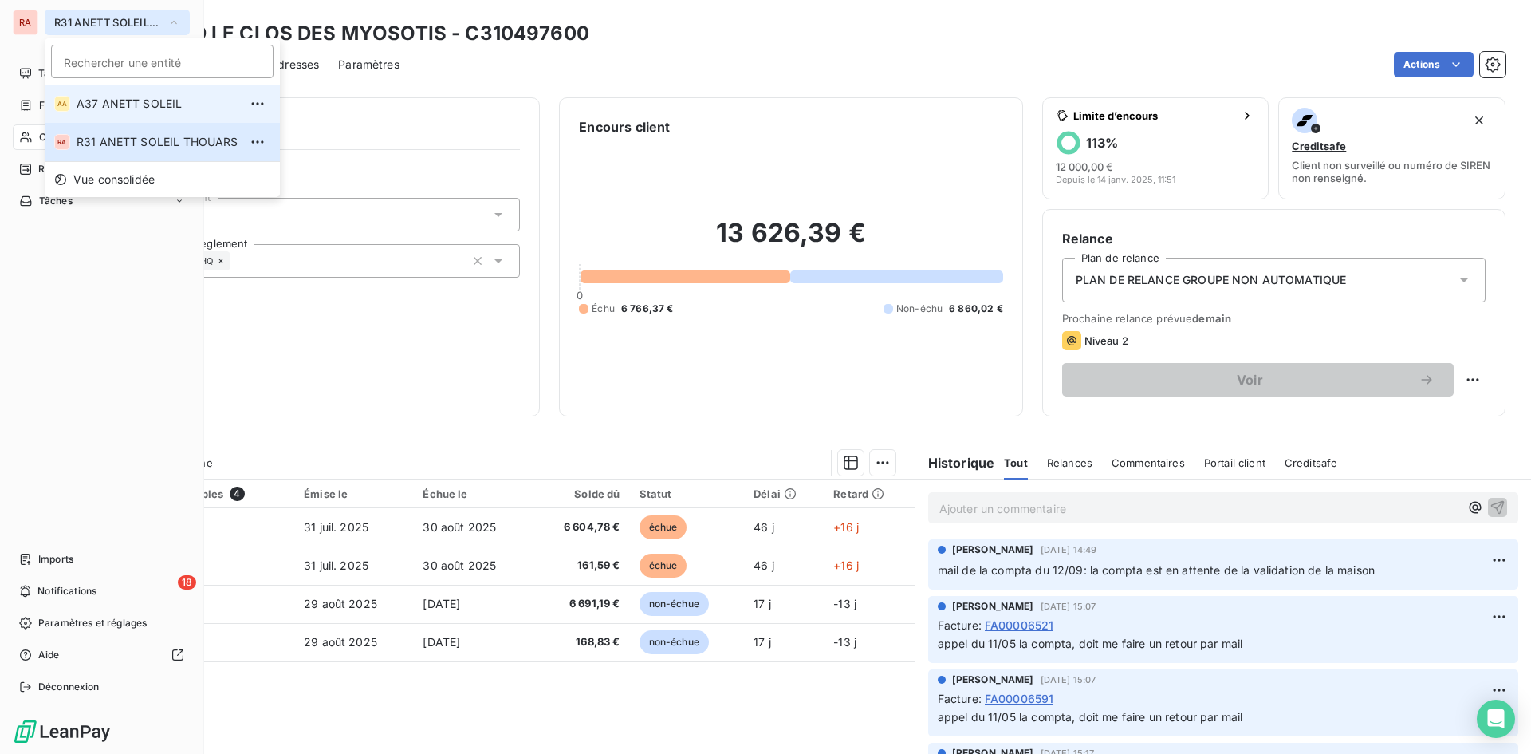
click at [137, 103] on span "A37 ANETT SOLEIL" at bounding box center [158, 104] width 162 height 16
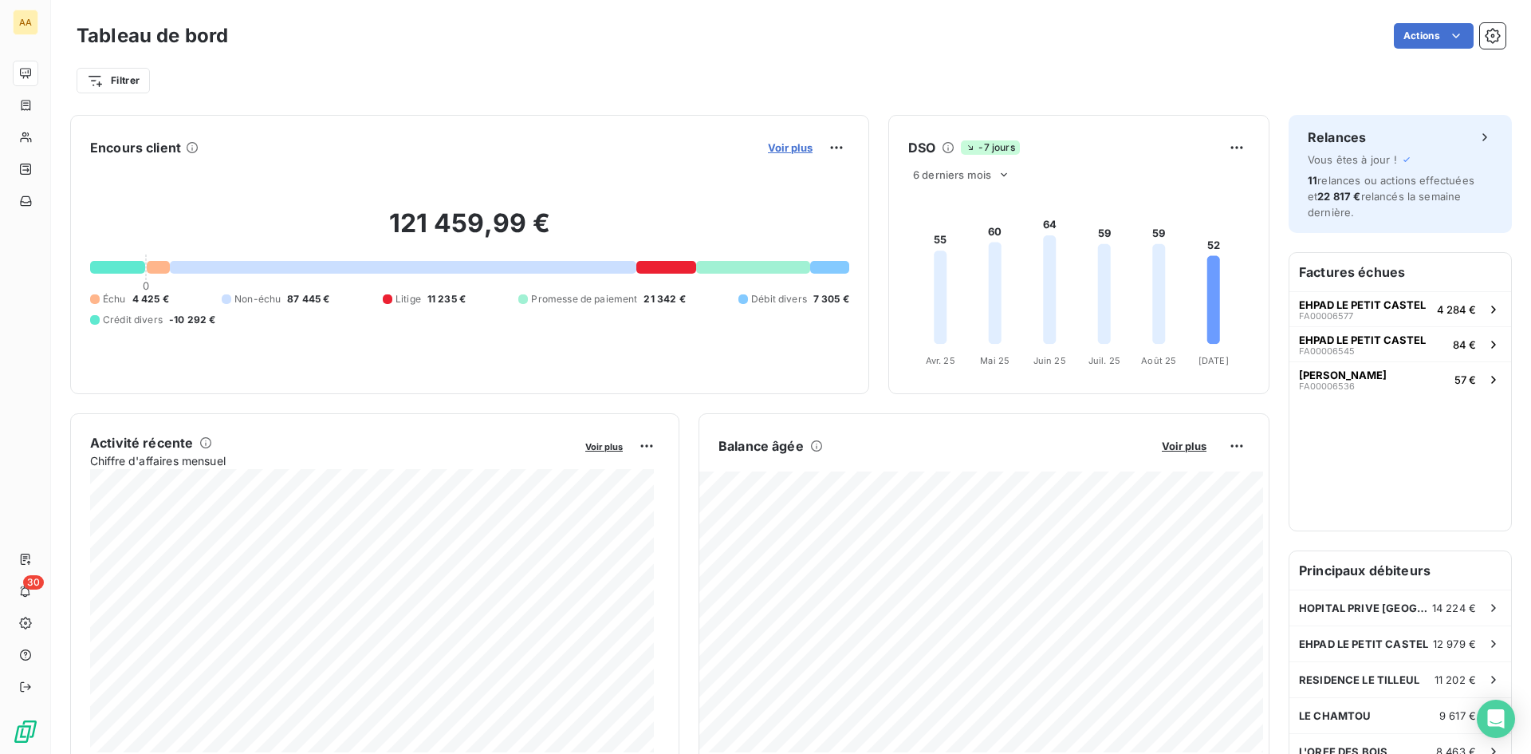
click at [780, 146] on span "Voir plus" at bounding box center [790, 147] width 45 height 13
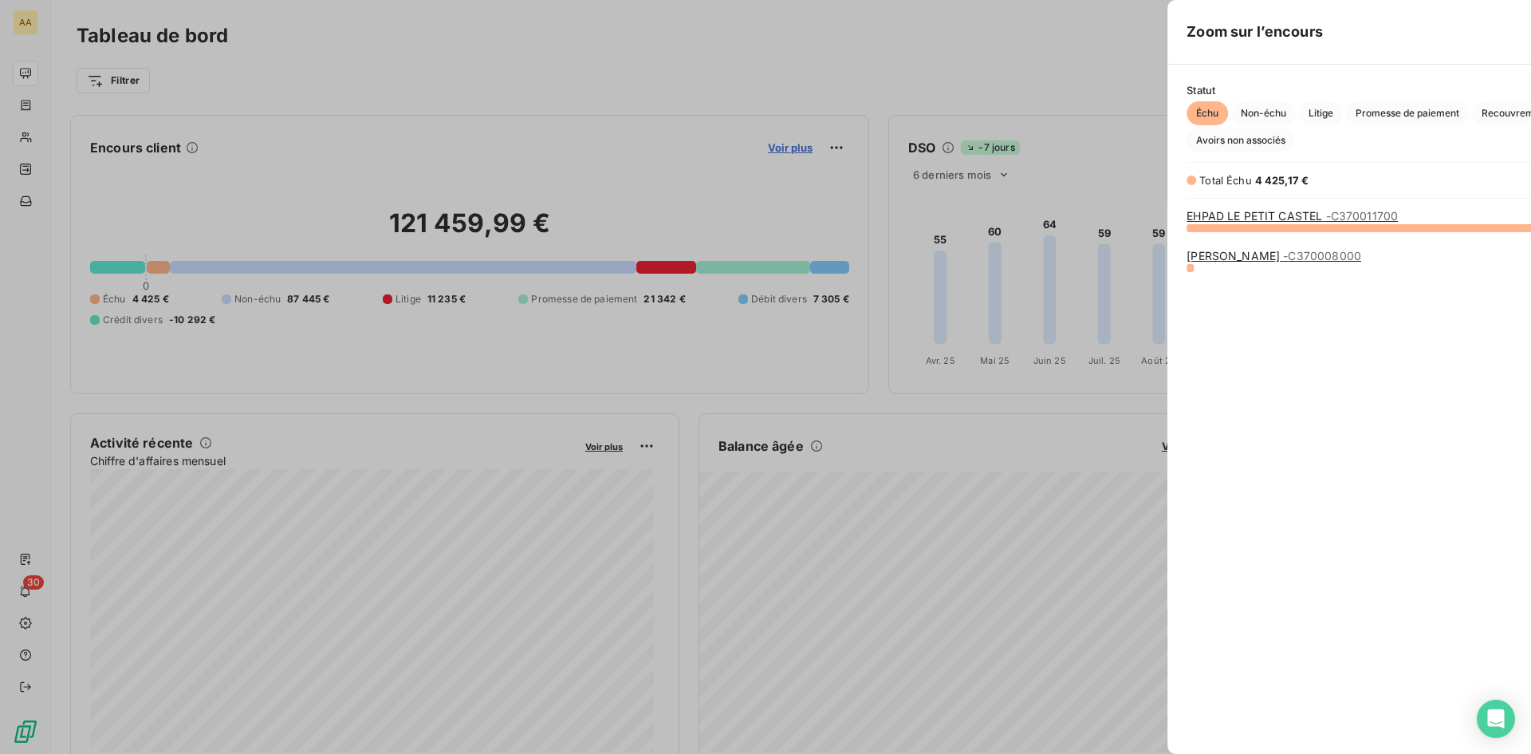
scroll to position [742, 601]
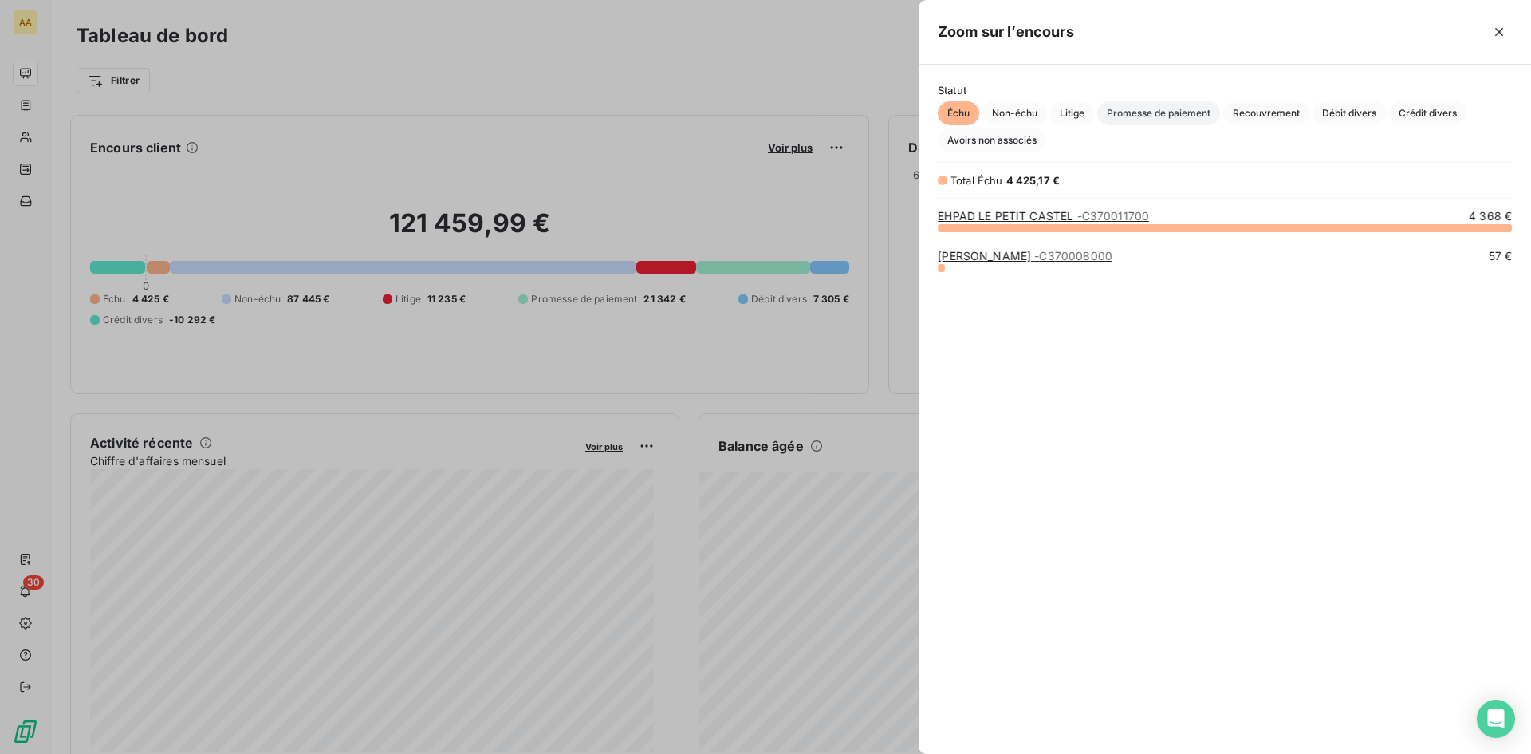
click at [1175, 114] on span "Promesse de paiement" at bounding box center [1159, 113] width 123 height 24
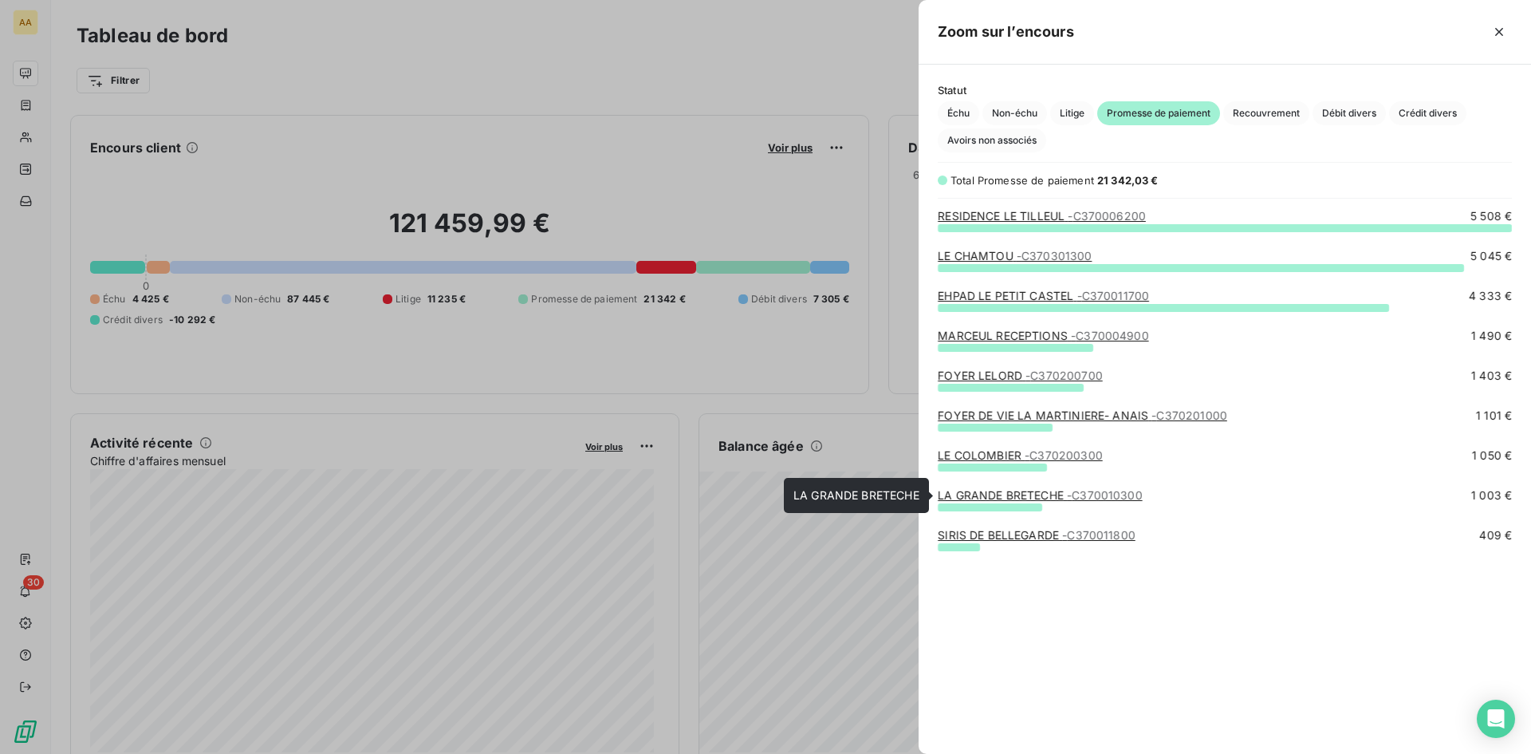
click at [1017, 490] on link "LA GRANDE BRETECHE - C370010300" at bounding box center [1040, 495] width 205 height 14
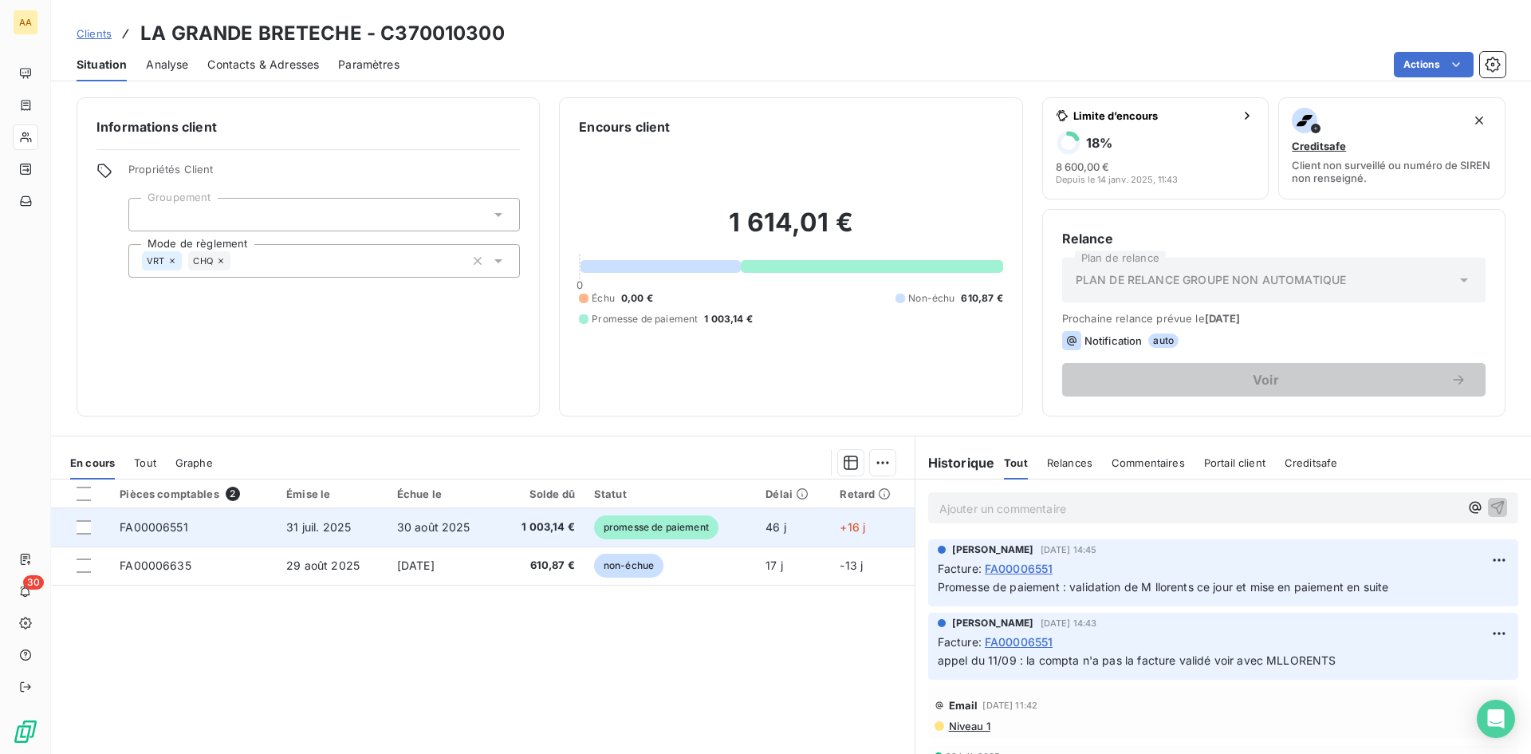
click at [668, 530] on span "promesse de paiement" at bounding box center [656, 527] width 124 height 24
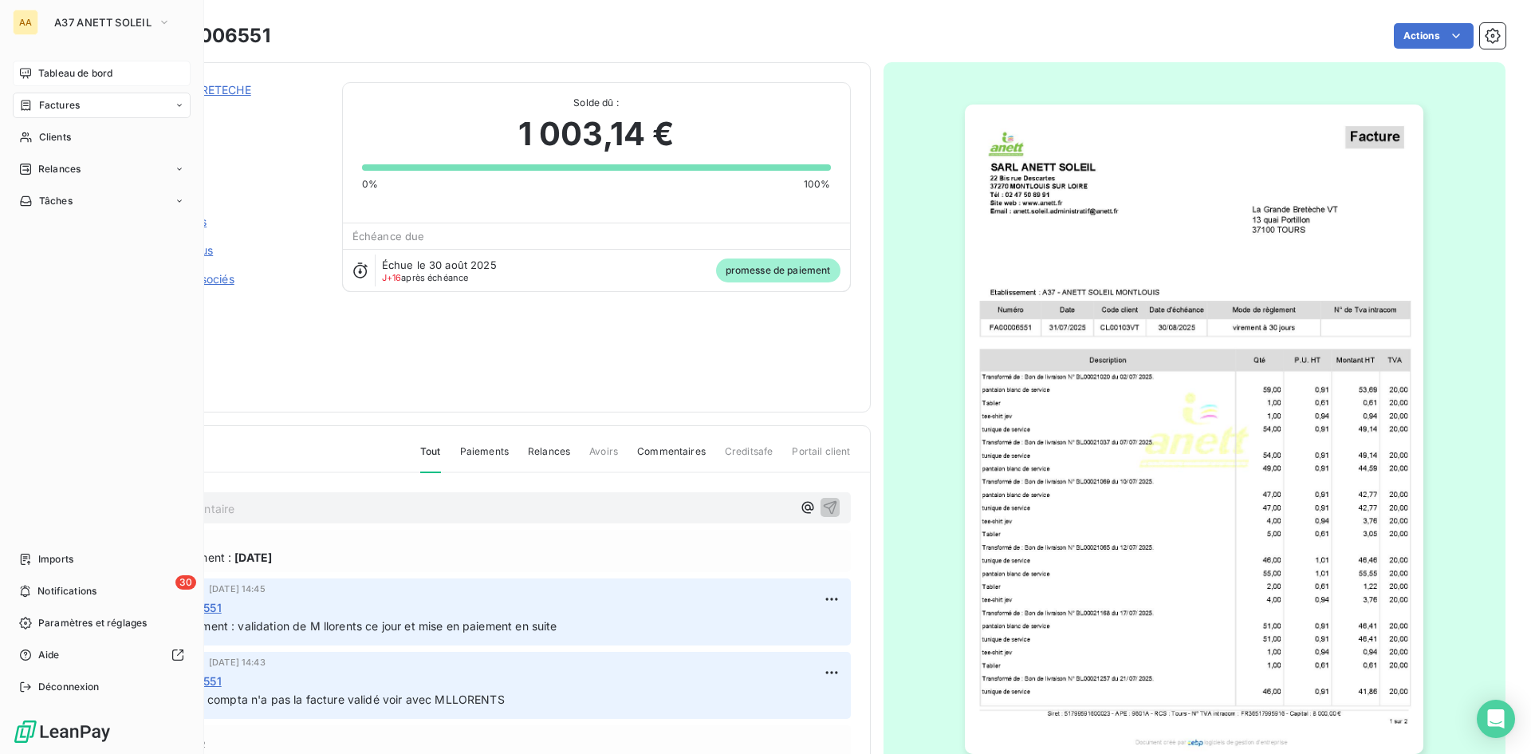
click at [68, 71] on span "Tableau de bord" at bounding box center [75, 73] width 74 height 14
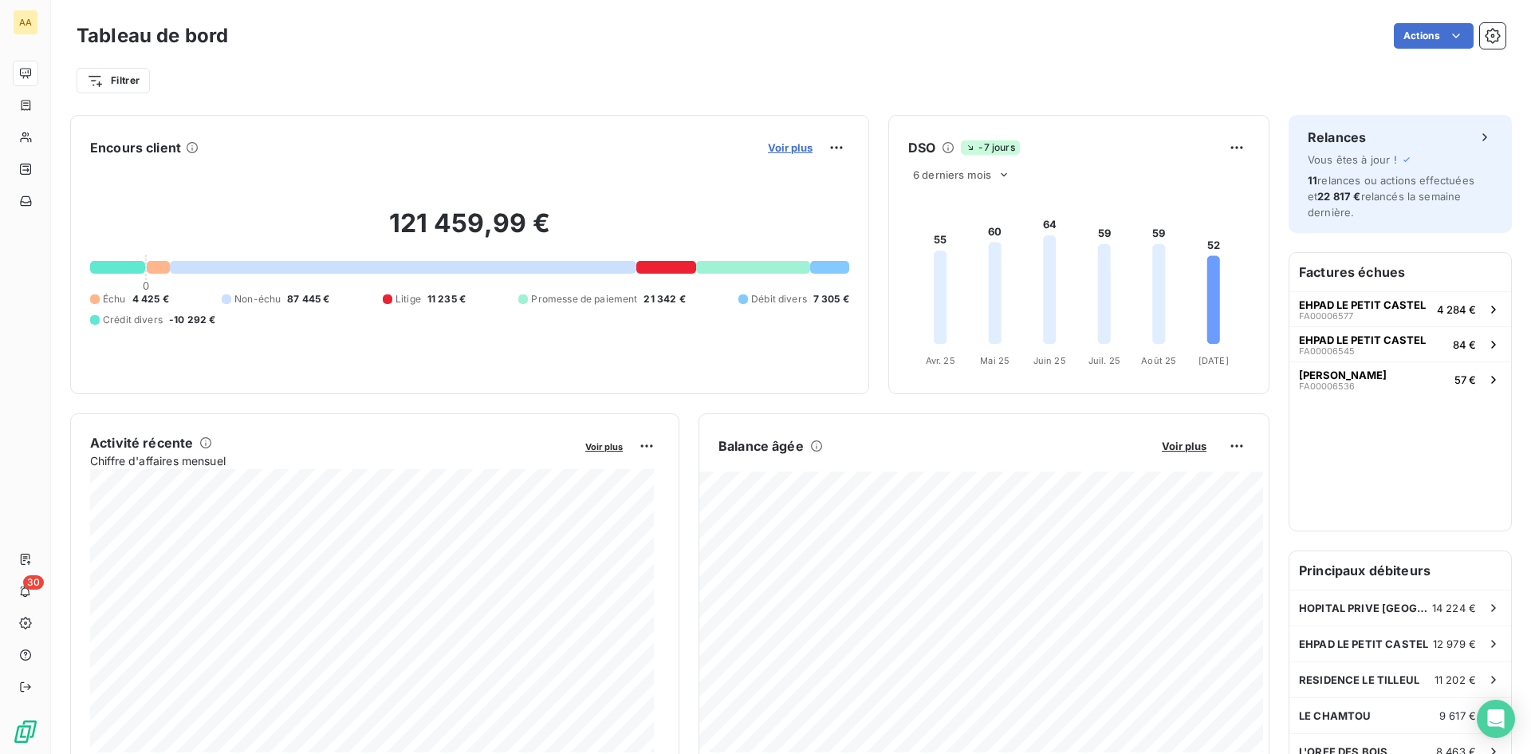
click at [789, 146] on span "Voir plus" at bounding box center [790, 147] width 45 height 13
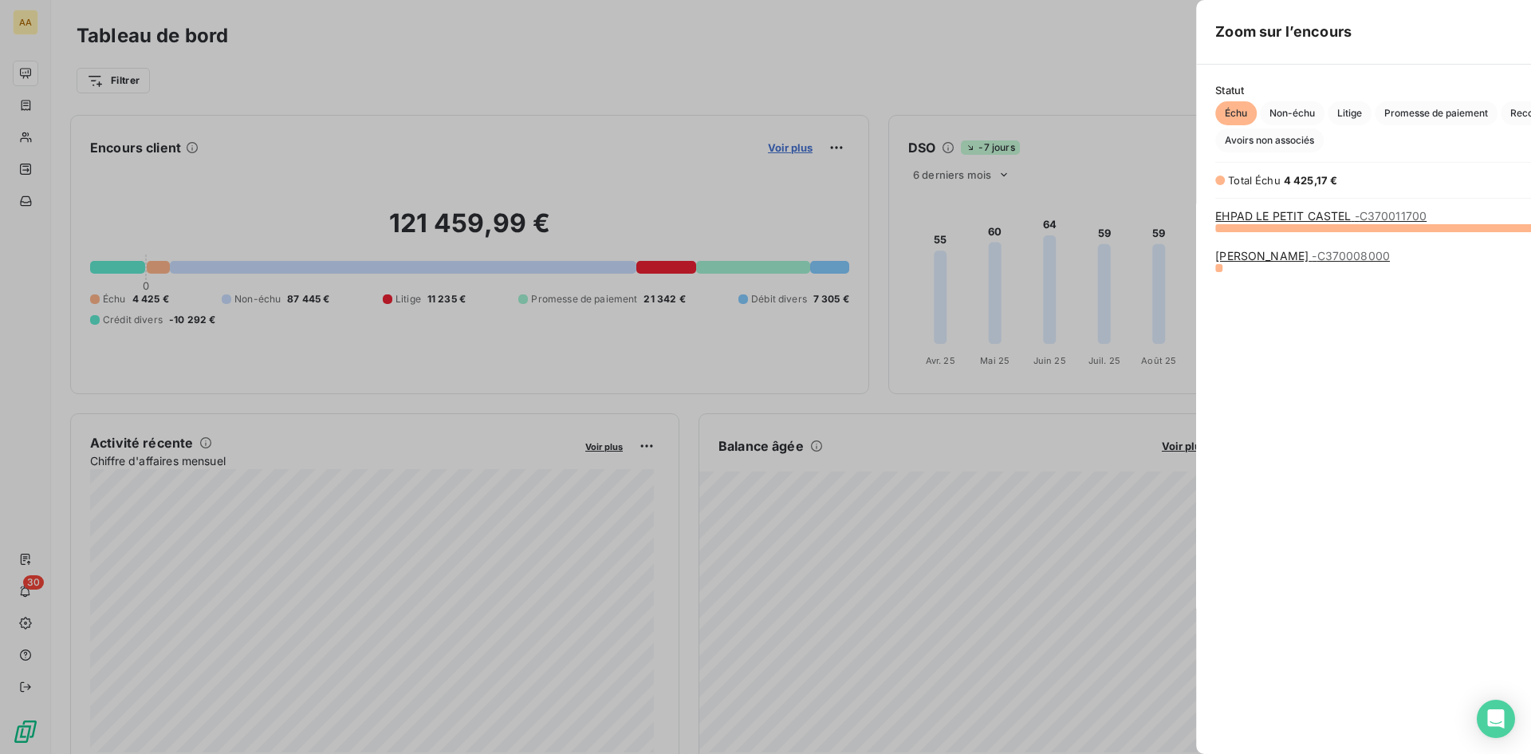
scroll to position [742, 601]
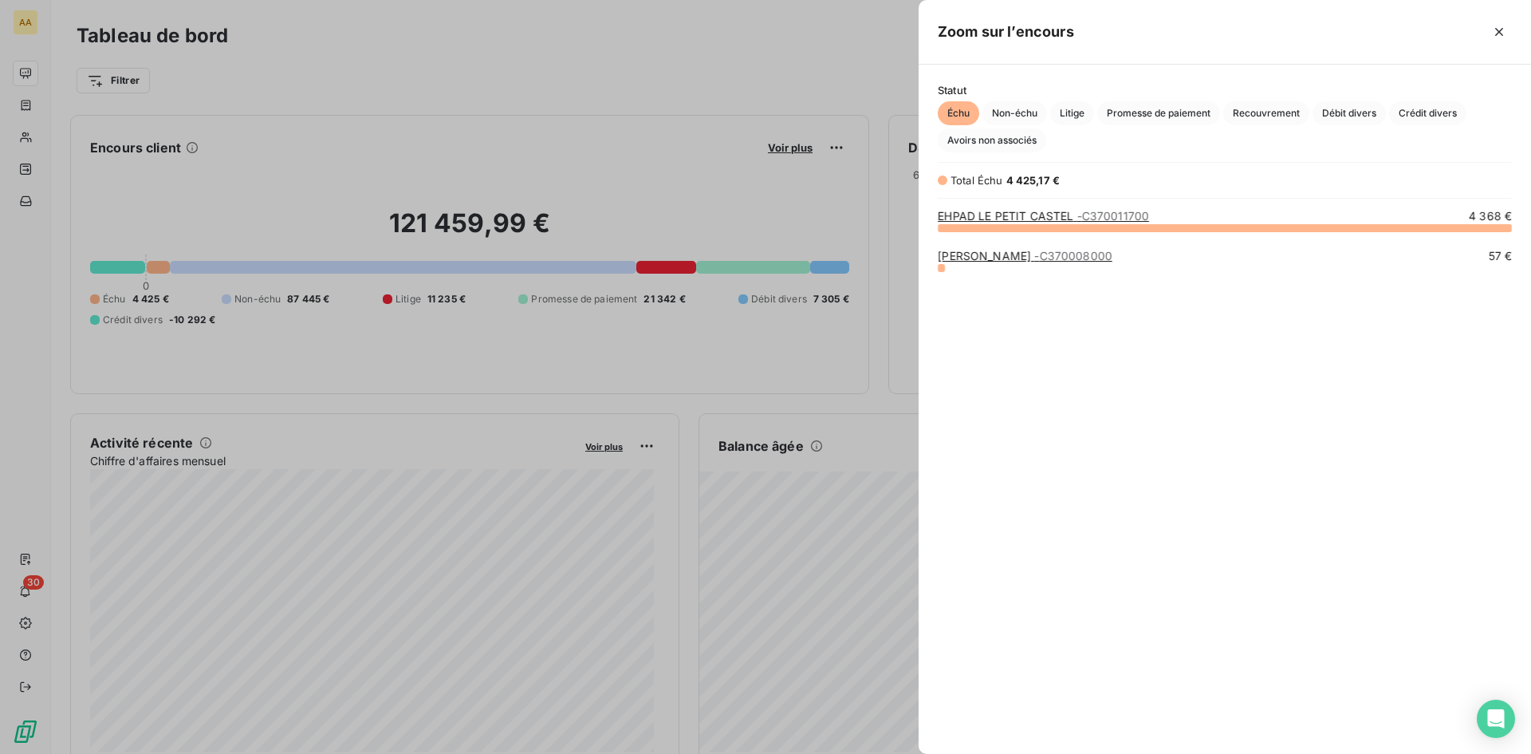
click at [983, 215] on link "EHPAD LE PETIT CASTEL - C370011700" at bounding box center [1043, 216] width 211 height 14
